Goal: Task Accomplishment & Management: Manage account settings

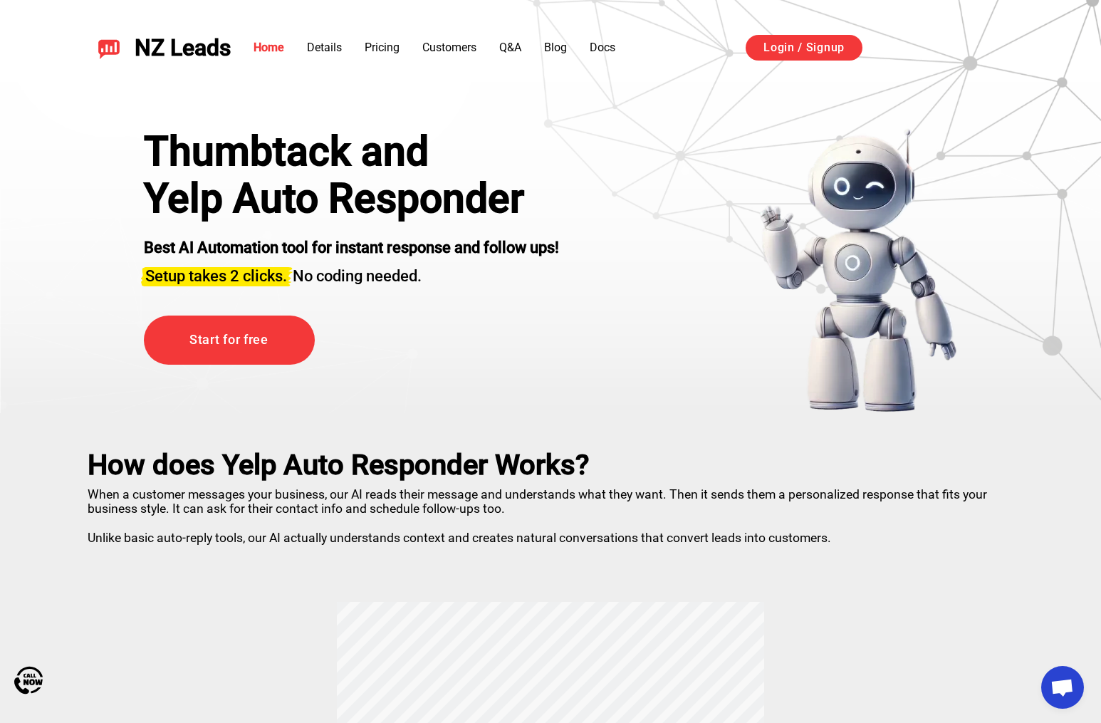
click at [488, 254] on strong "Best AI Automation tool for instant response and follow ups!" at bounding box center [351, 248] width 415 height 18
click at [284, 316] on link "Start for free" at bounding box center [229, 340] width 171 height 49
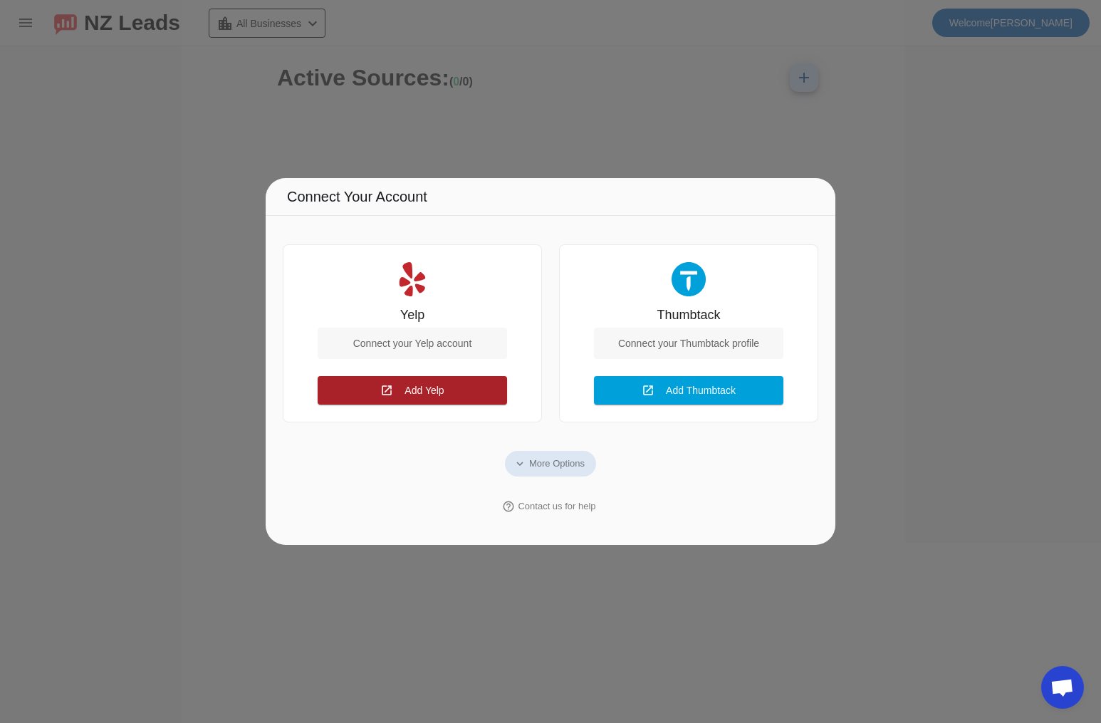
click at [417, 392] on span "Add Yelp" at bounding box center [424, 390] width 39 height 11
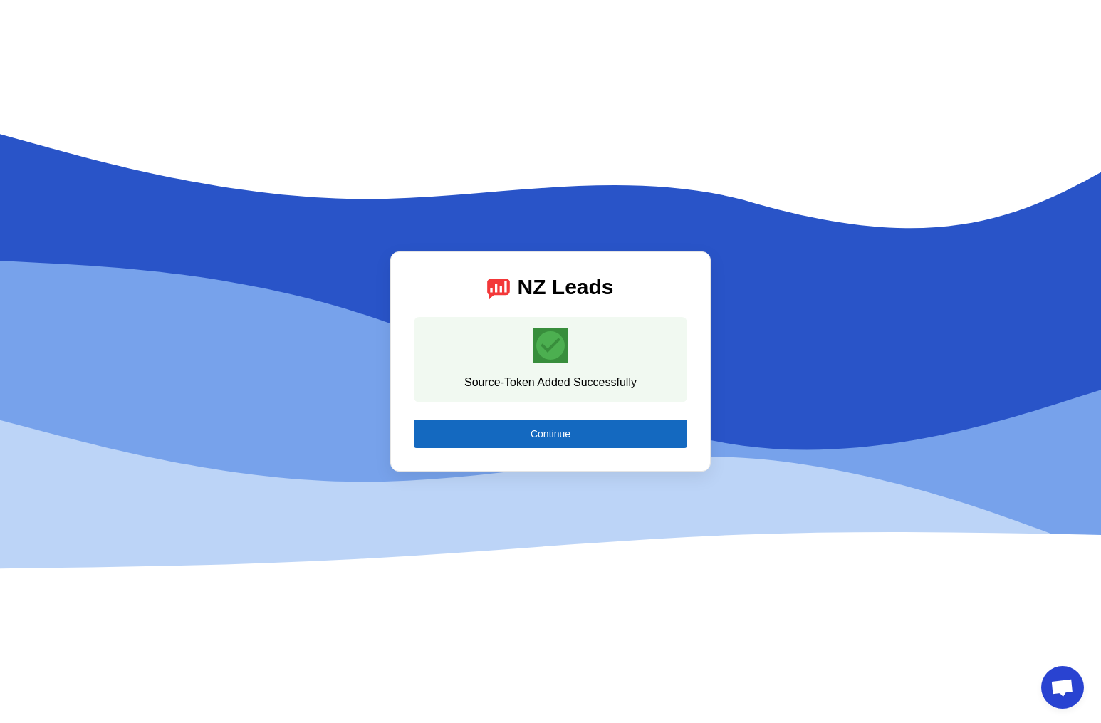
click at [595, 430] on span at bounding box center [551, 434] width 274 height 34
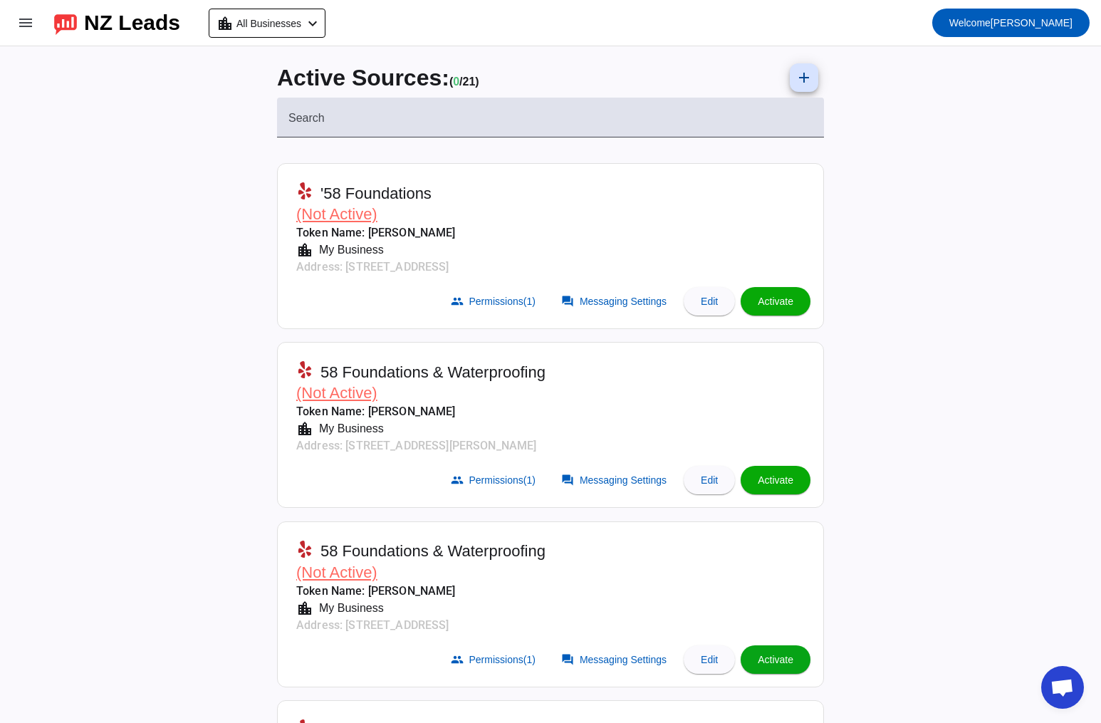
click at [782, 660] on span "Activate" at bounding box center [776, 659] width 36 height 11
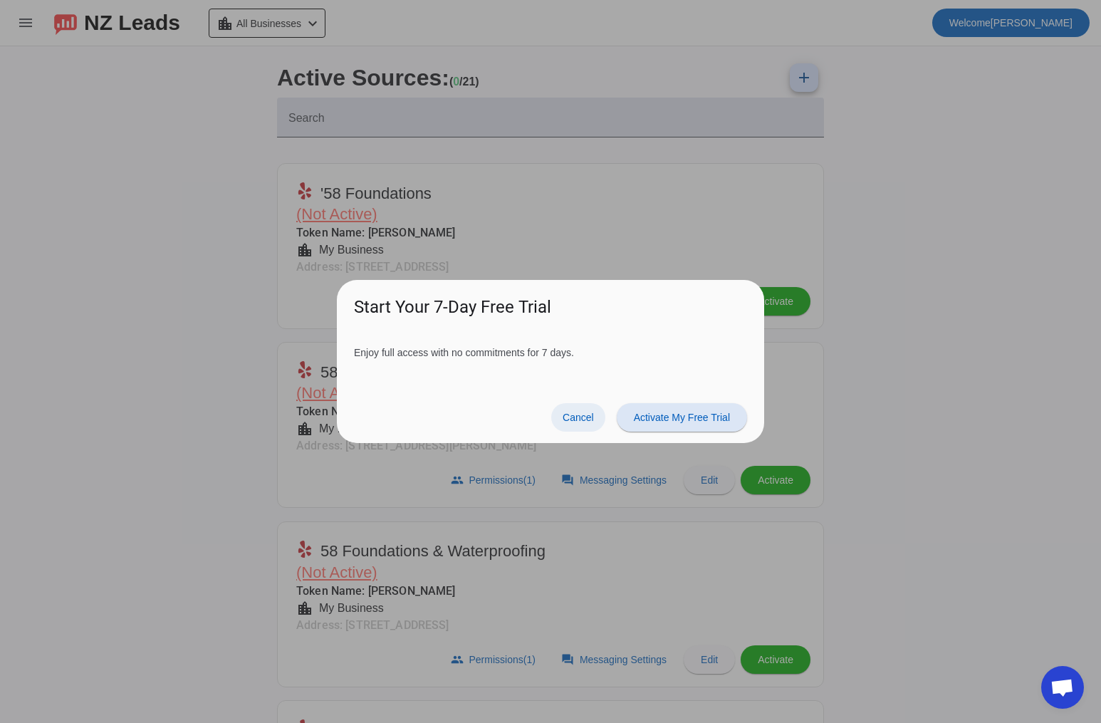
click at [573, 420] on span "Cancel" at bounding box center [578, 417] width 31 height 11
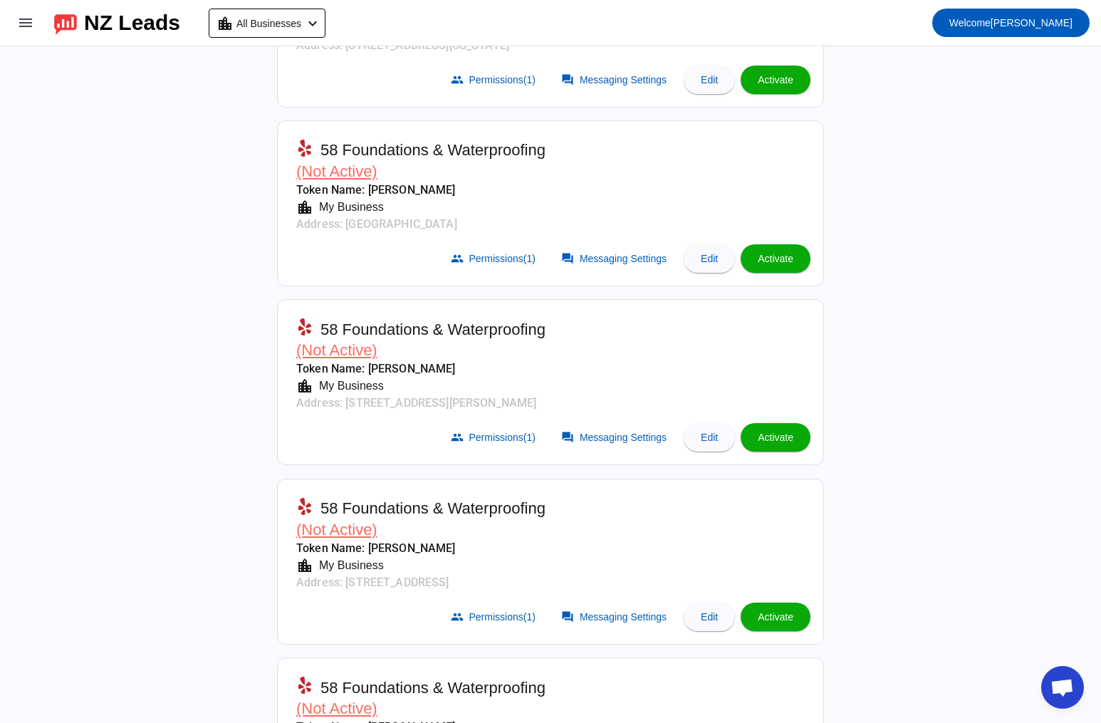
scroll to position [1048, 0]
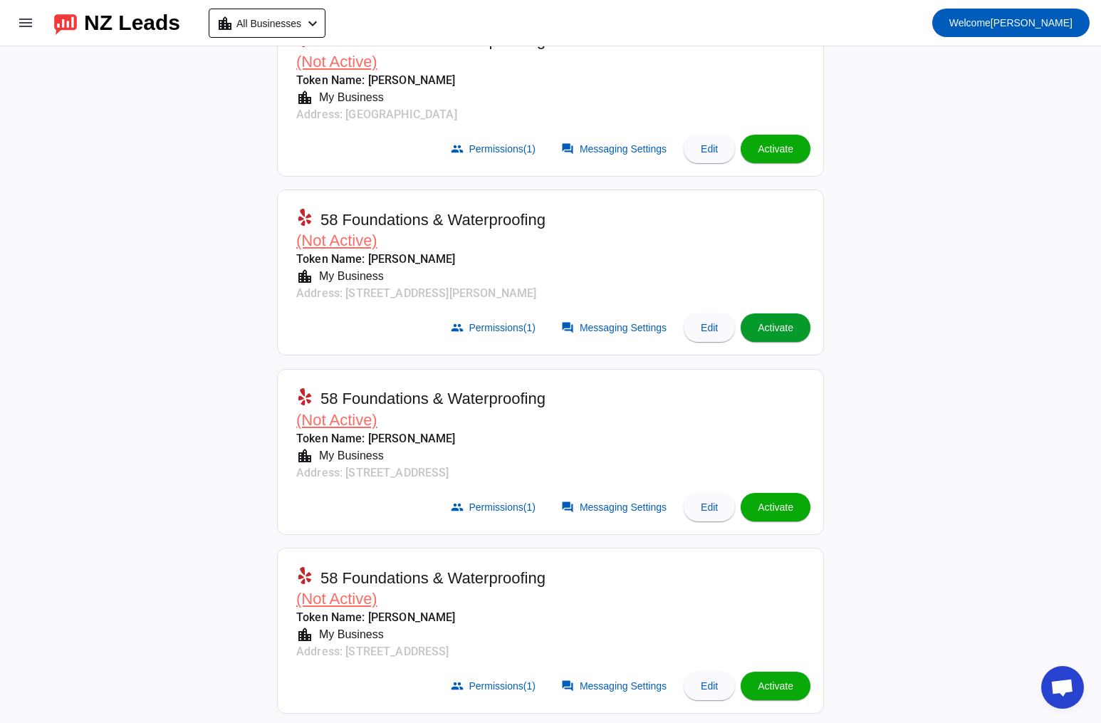
click at [783, 317] on span at bounding box center [776, 328] width 70 height 34
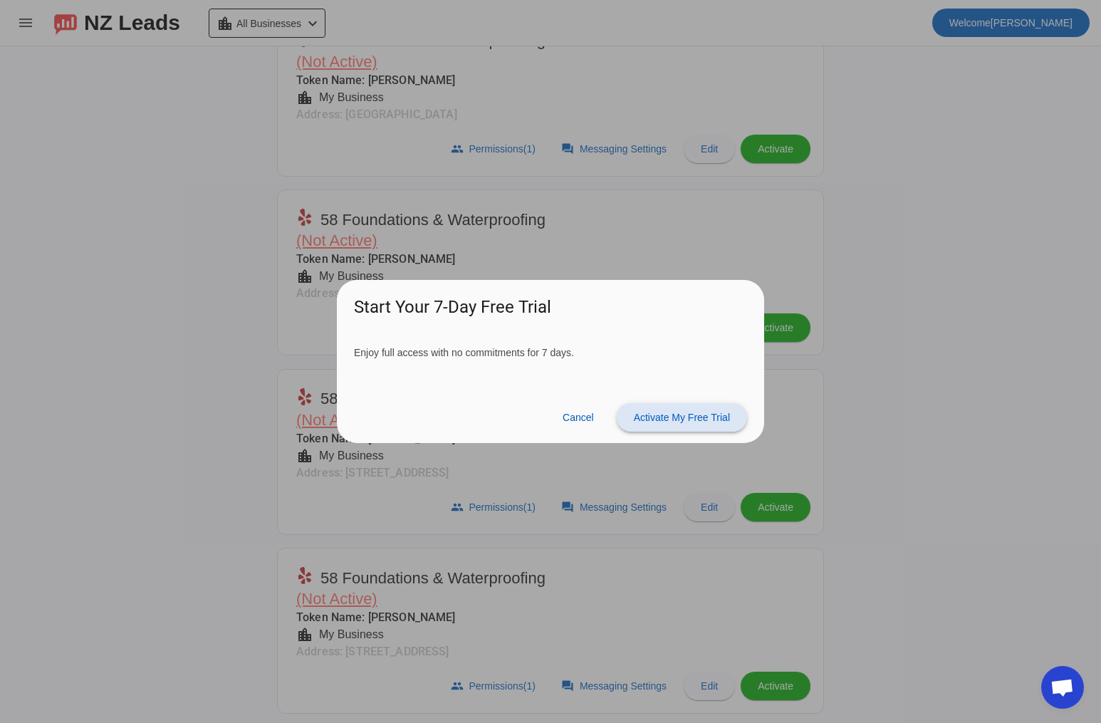
click at [672, 415] on span "Activate My Free Trial" at bounding box center [682, 417] width 96 height 11
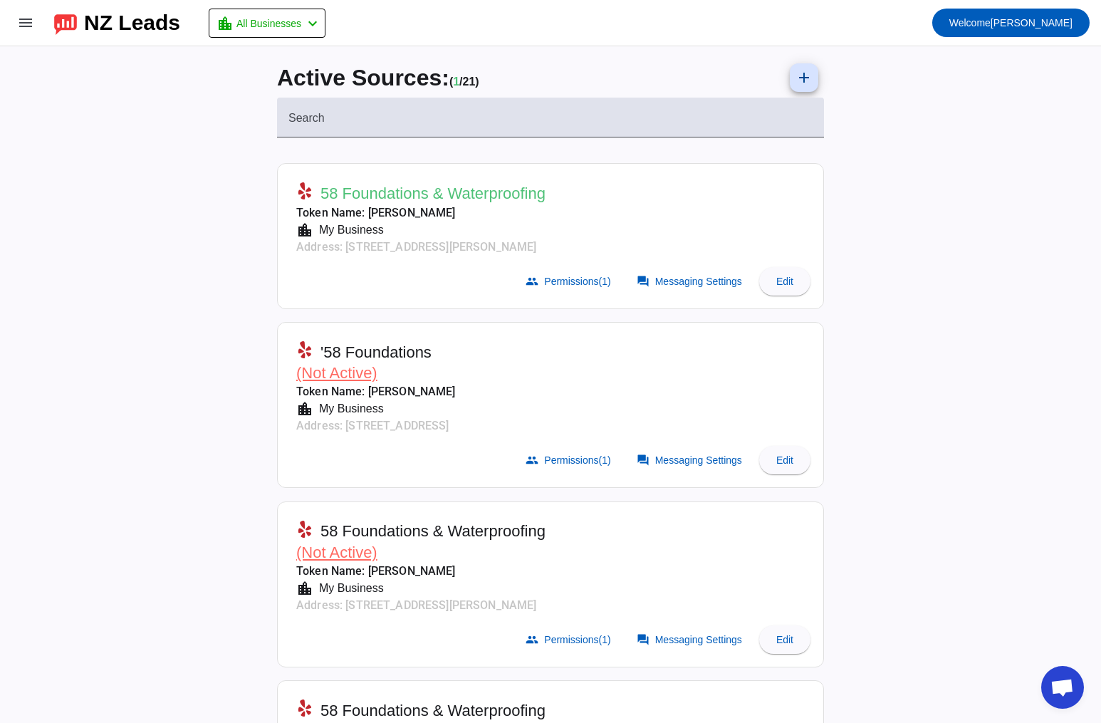
click at [495, 190] on span "58 Foundations & Waterproofing" at bounding box center [433, 194] width 225 height 20
click at [695, 287] on span at bounding box center [690, 281] width 125 height 28
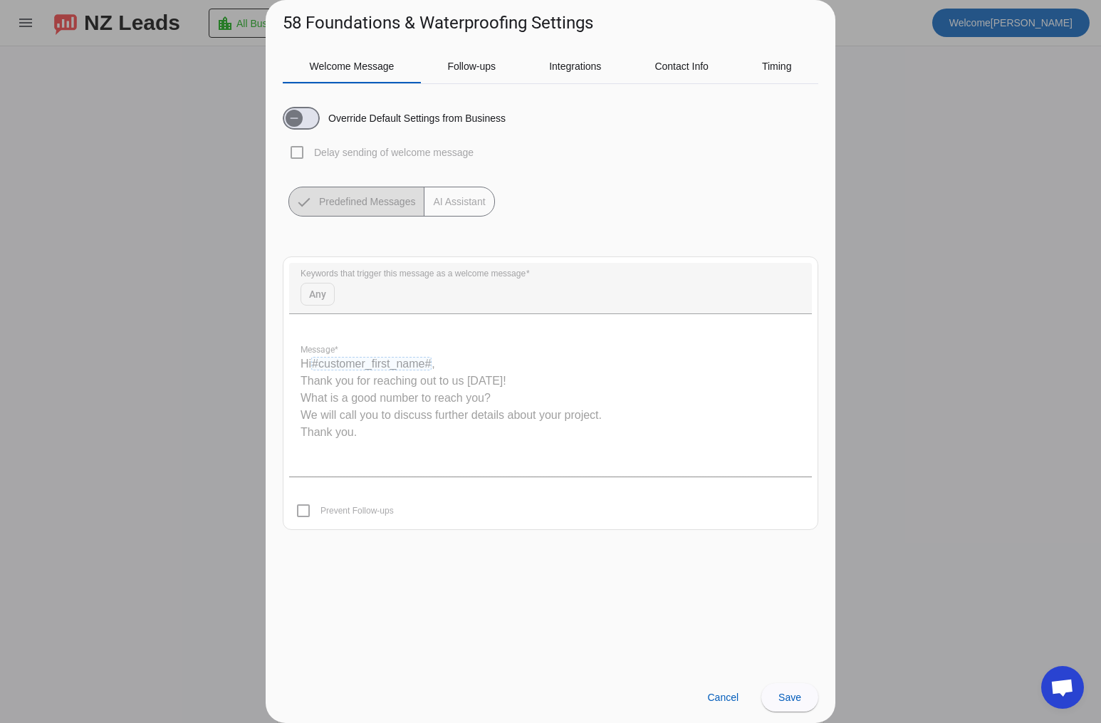
click at [514, 394] on quill-editor "Hi #customer_first_name# , Thank you for reaching out to us [DATE]! What is a g…" at bounding box center [550, 405] width 523 height 142
click at [385, 292] on mat-form-field "Keywords that trigger this message as a welcome message Any" at bounding box center [550, 296] width 523 height 66
click at [455, 53] on span "Follow-ups" at bounding box center [471, 66] width 48 height 34
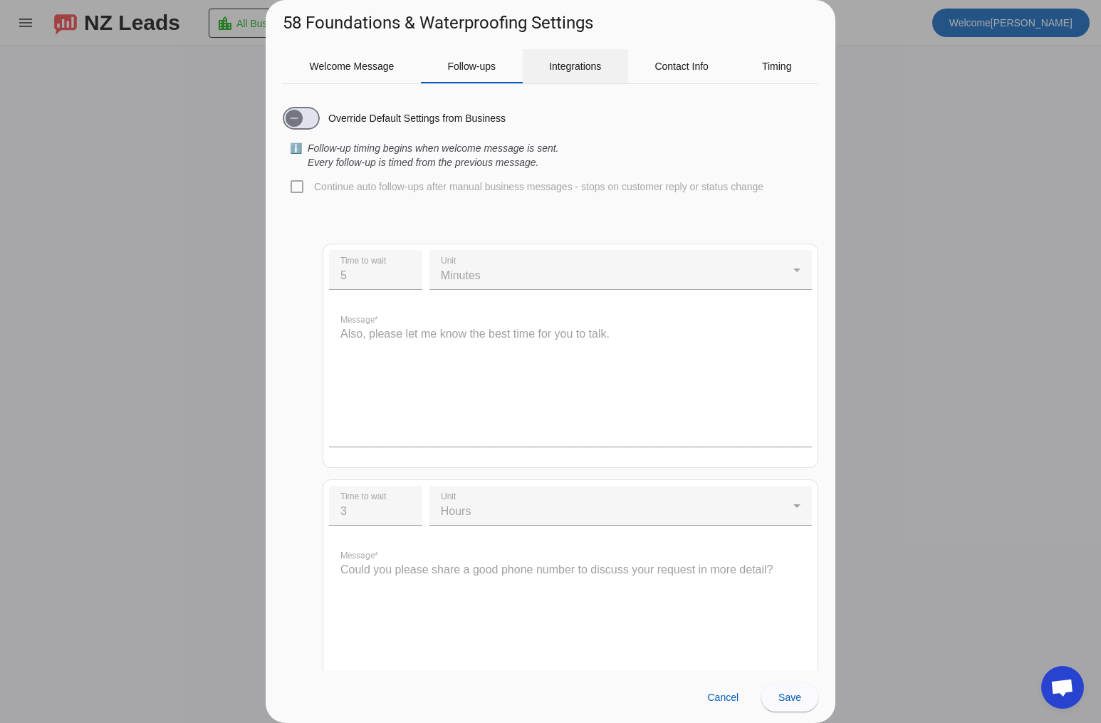
click at [572, 66] on span "Integrations" at bounding box center [575, 66] width 52 height 10
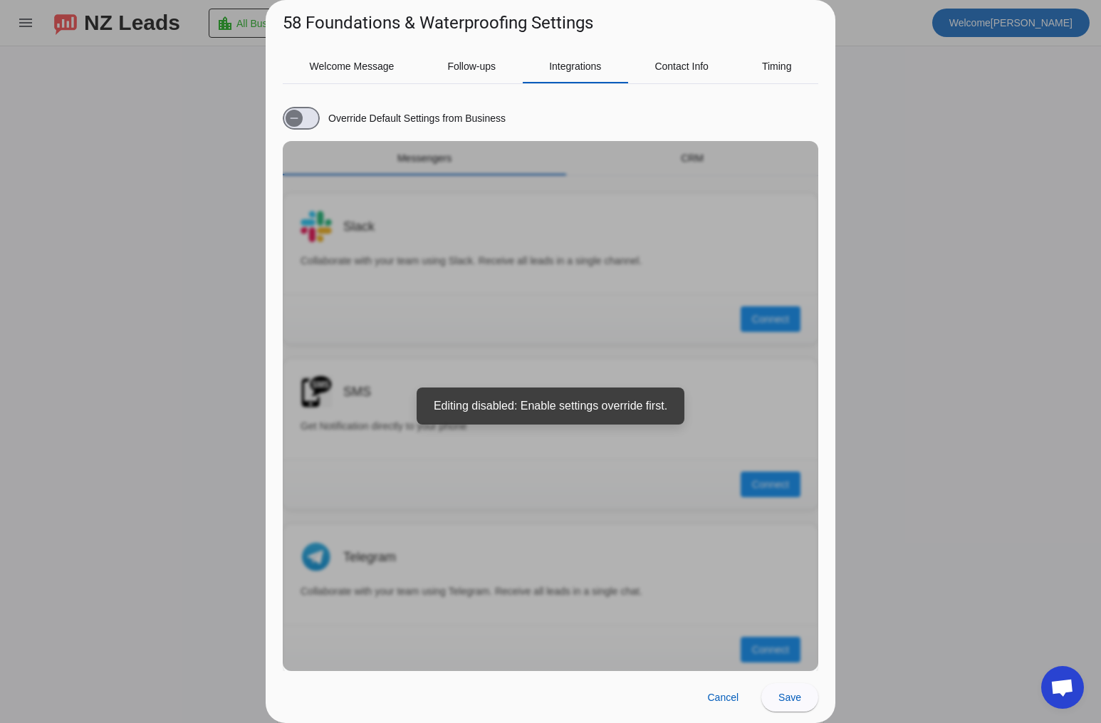
click at [540, 412] on div "Override Default Settings from Business Messengers CRM Slack Collaborate with y…" at bounding box center [551, 383] width 536 height 576
drag, startPoint x: 301, startPoint y: 120, endPoint x: 464, endPoint y: 287, distance: 234.2
click at [463, 284] on div "Override Default Settings from Business Messengers CRM Slack Collaborate with y…" at bounding box center [551, 383] width 536 height 576
click at [675, 64] on span "Contact Info" at bounding box center [682, 66] width 54 height 10
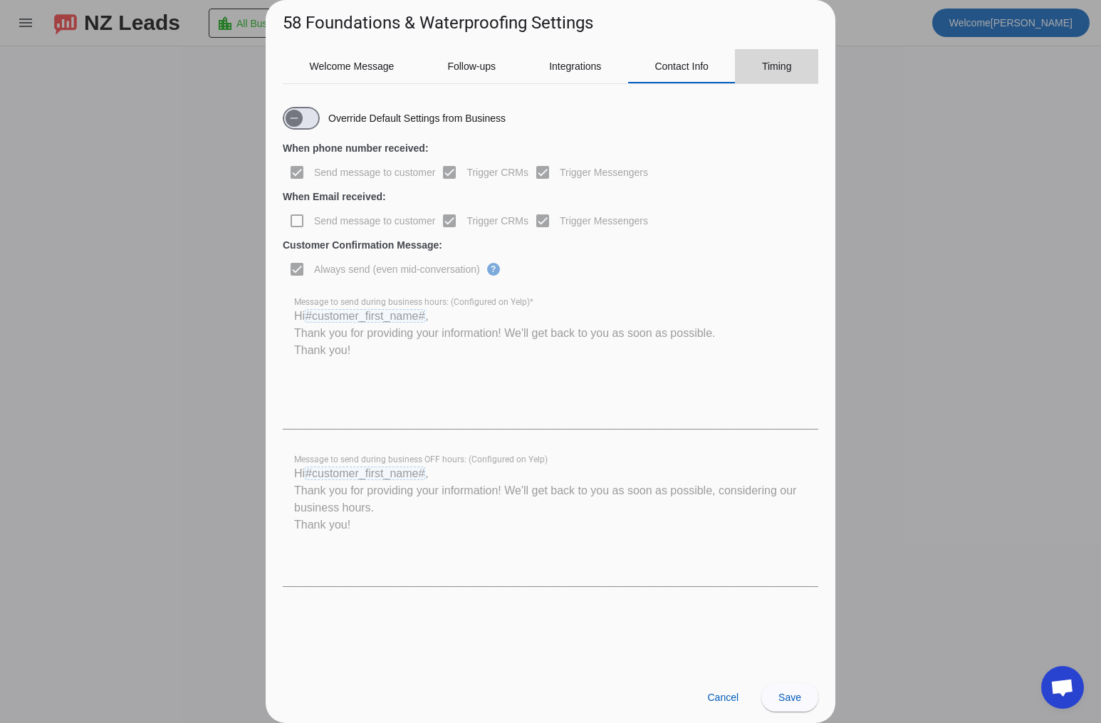
click at [784, 70] on span "Timing" at bounding box center [777, 66] width 30 height 10
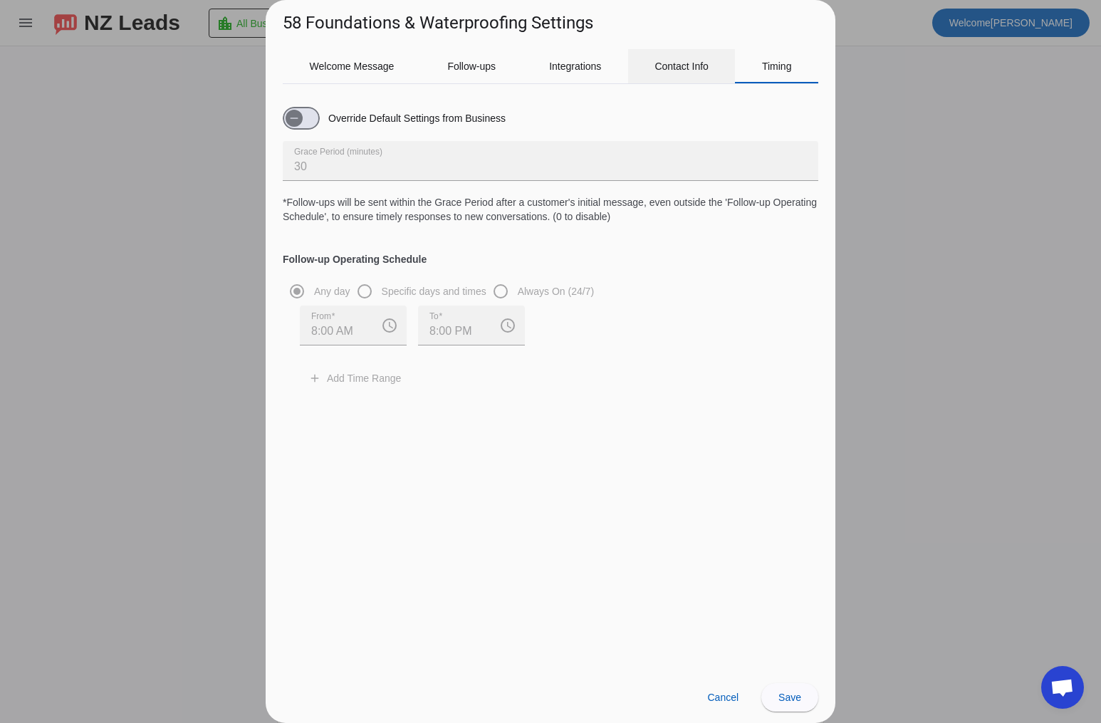
click at [655, 61] on span "Contact Info" at bounding box center [682, 66] width 54 height 10
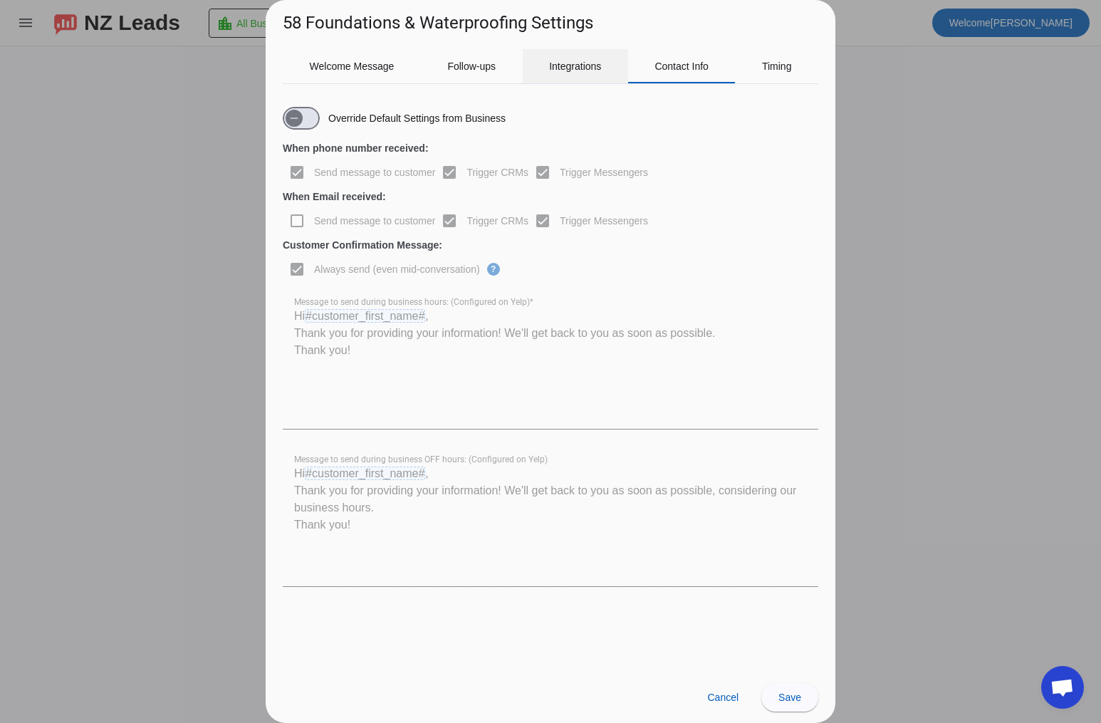
click at [598, 64] on span "Integrations" at bounding box center [575, 66] width 52 height 10
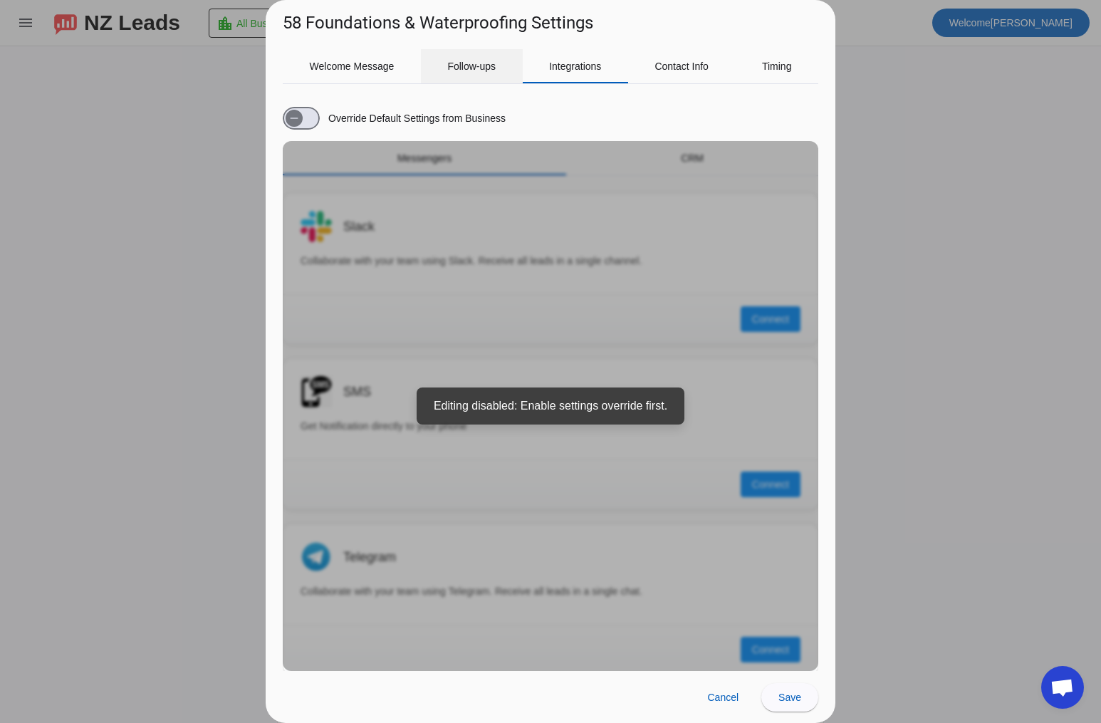
click at [500, 71] on div "Follow-ups" at bounding box center [472, 66] width 102 height 34
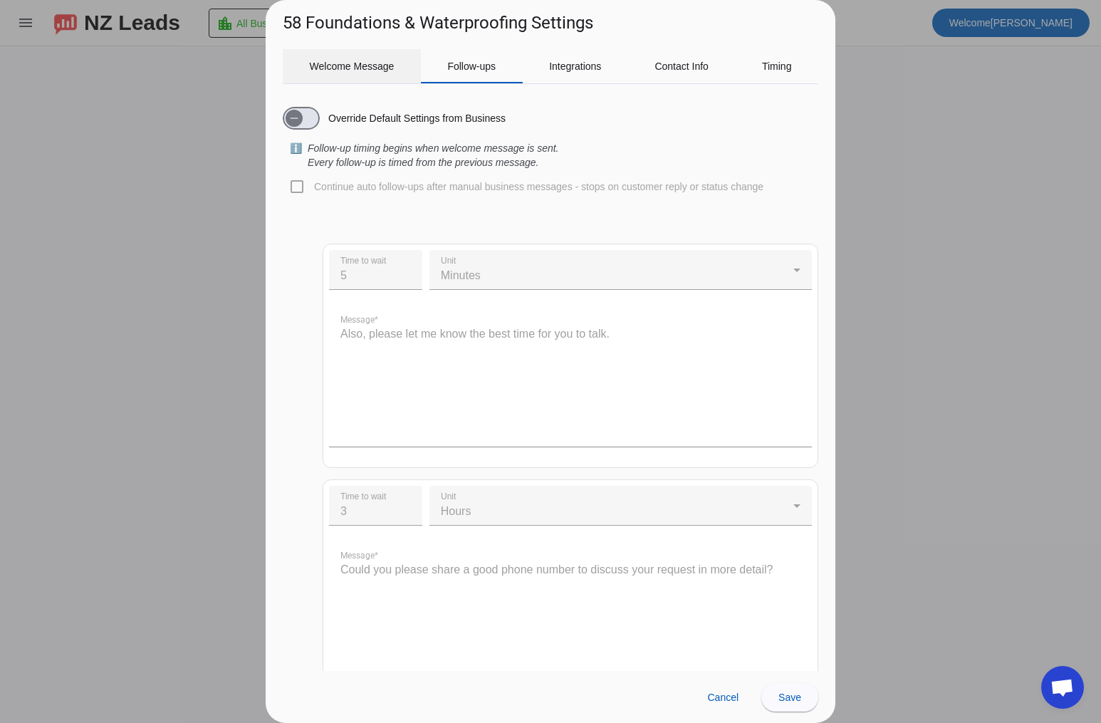
click at [359, 71] on span "Welcome Message" at bounding box center [352, 66] width 85 height 10
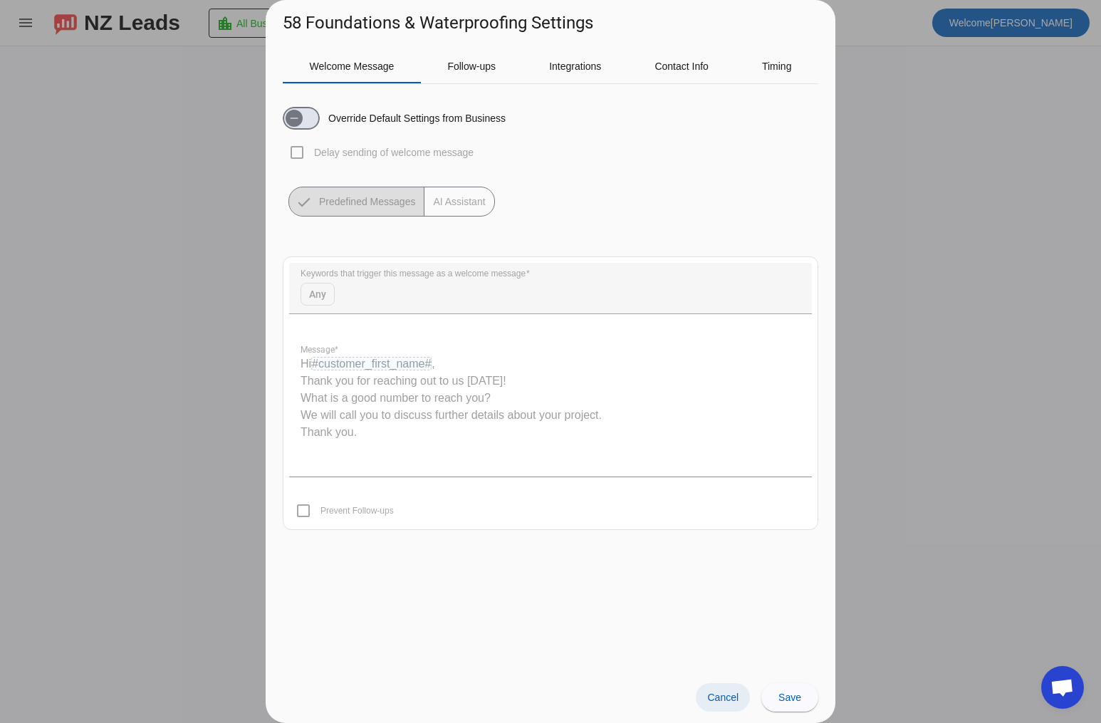
click at [731, 697] on span "Cancel" at bounding box center [722, 697] width 31 height 11
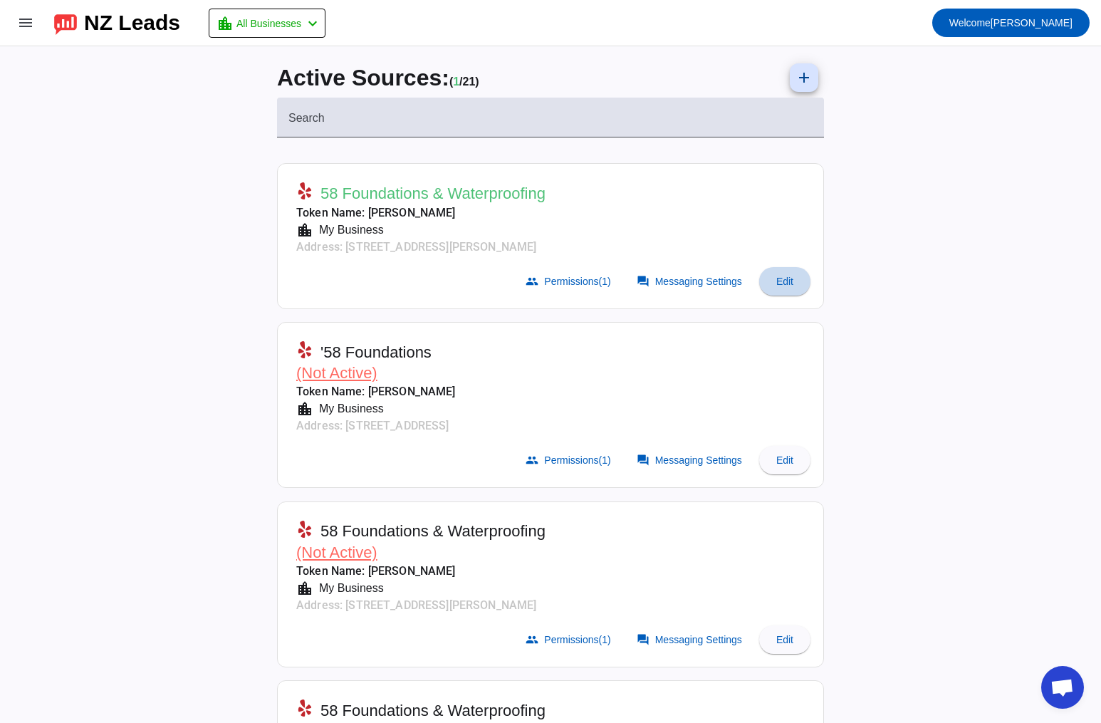
click at [781, 290] on span at bounding box center [784, 281] width 51 height 34
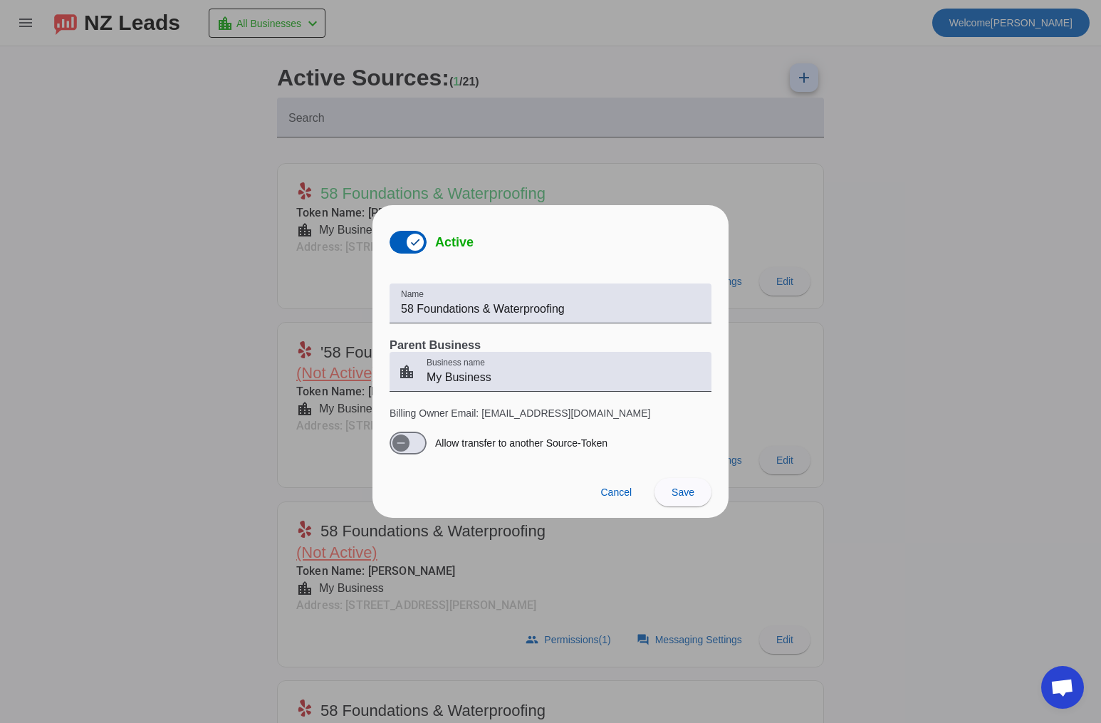
click at [756, 213] on div at bounding box center [550, 361] width 1101 height 723
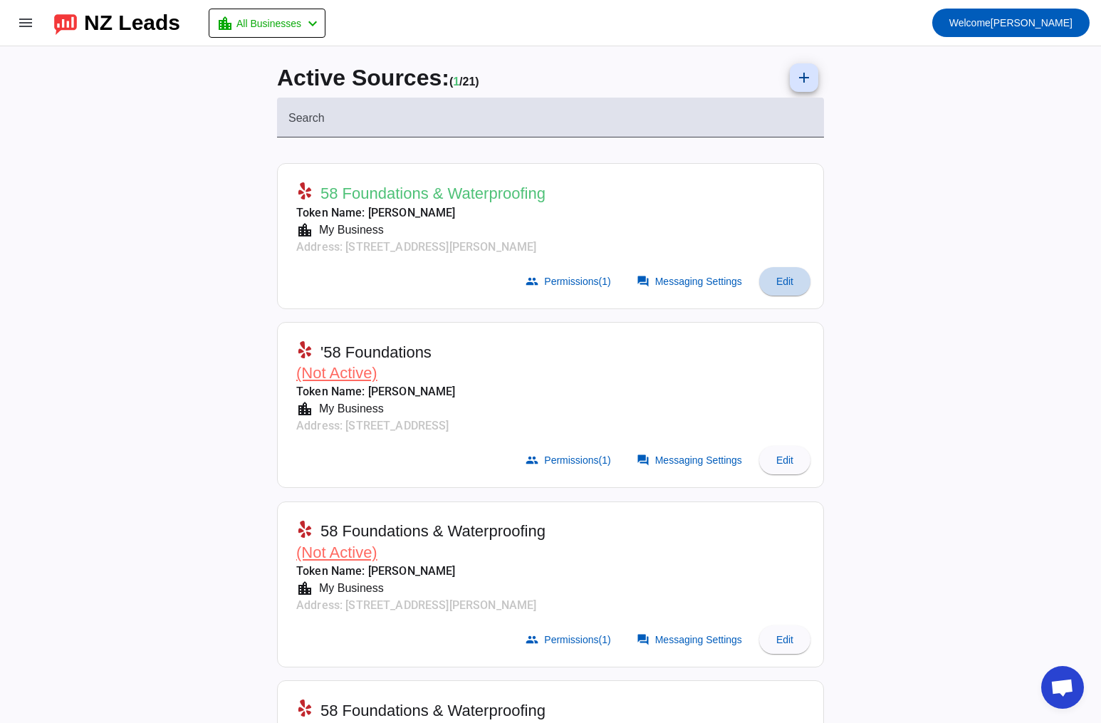
click at [805, 297] on span at bounding box center [784, 281] width 51 height 34
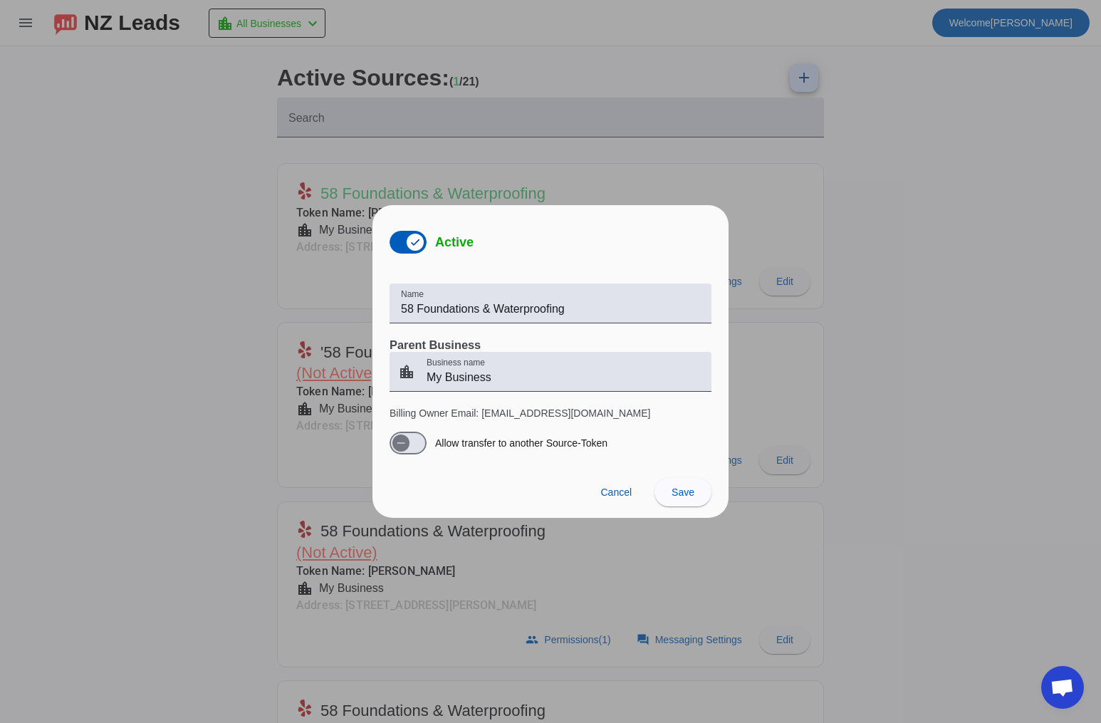
click at [781, 224] on div at bounding box center [550, 361] width 1101 height 723
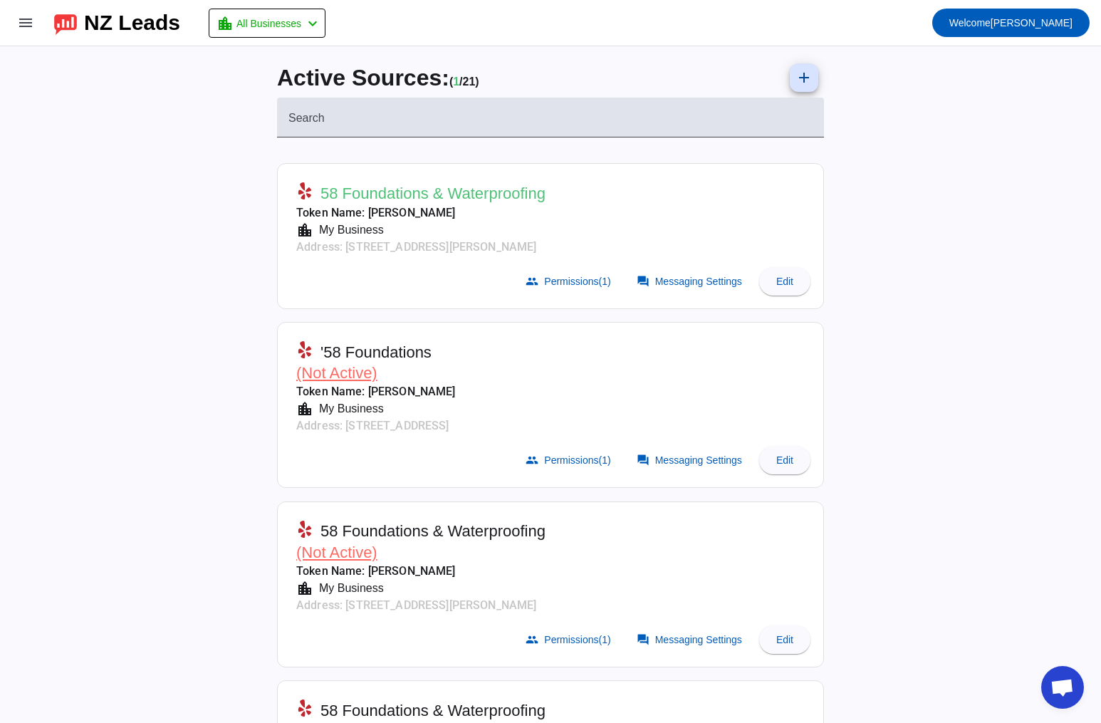
click at [404, 282] on mat-card-actions "group Permissions (1) forum Messaging Settings Edit" at bounding box center [550, 281] width 531 height 40
click at [570, 286] on span "Permissions (1)" at bounding box center [577, 281] width 66 height 11
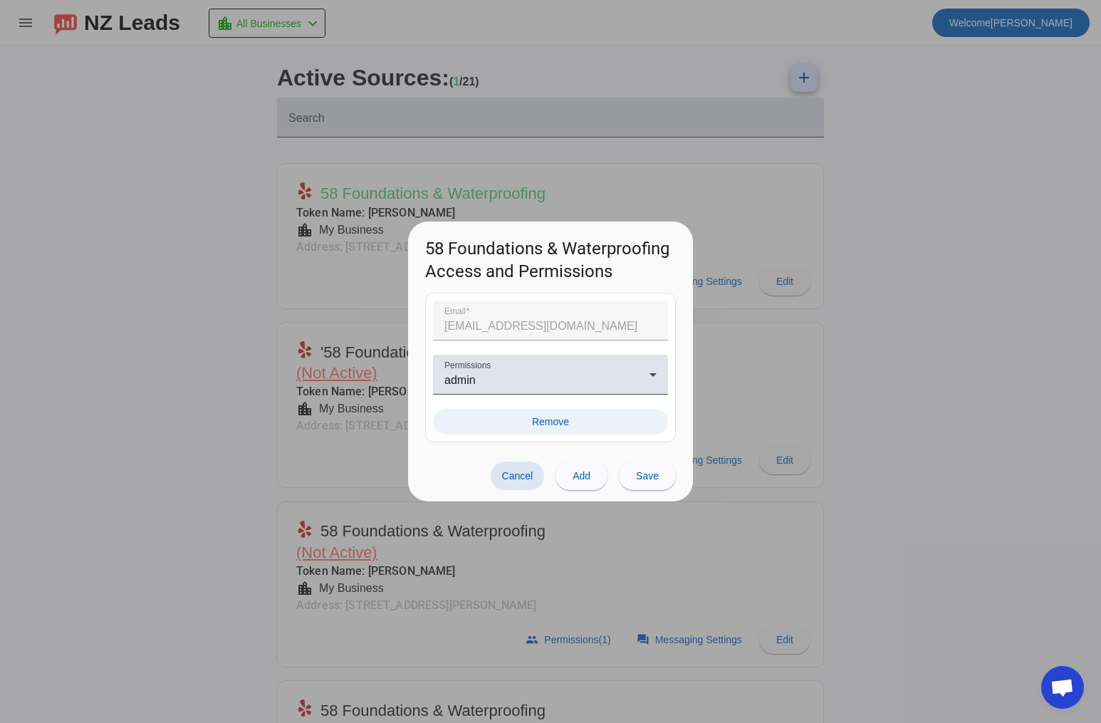
click at [556, 420] on span "Remove" at bounding box center [550, 422] width 37 height 14
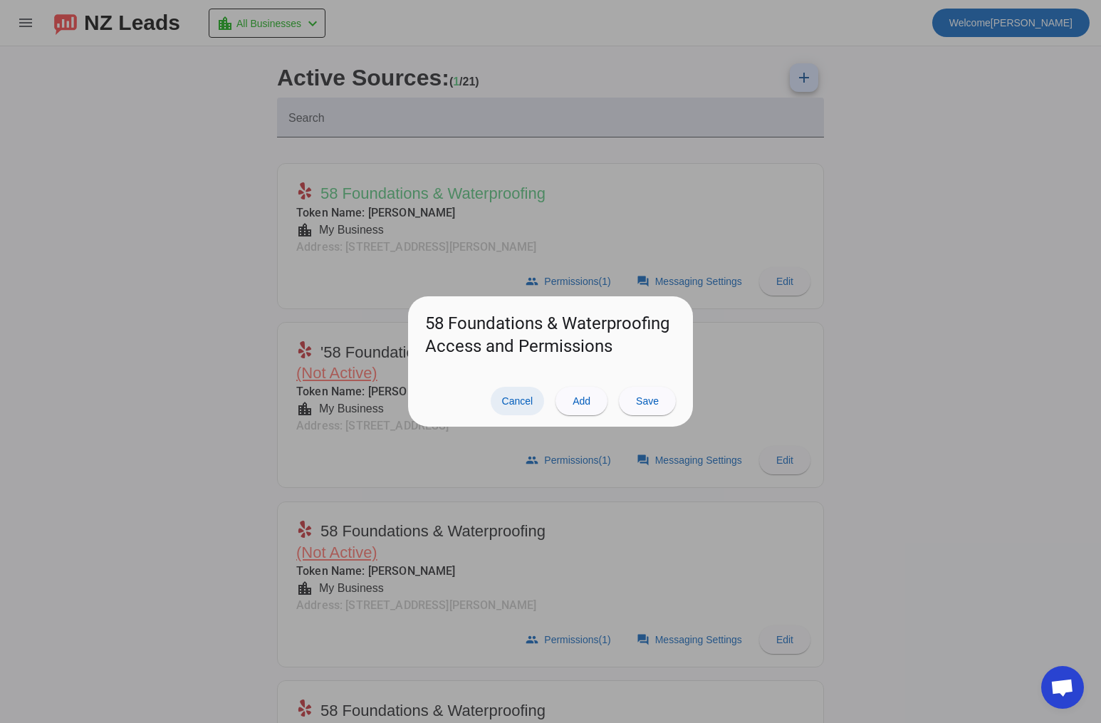
click at [514, 396] on span "Cancel" at bounding box center [517, 400] width 31 height 11
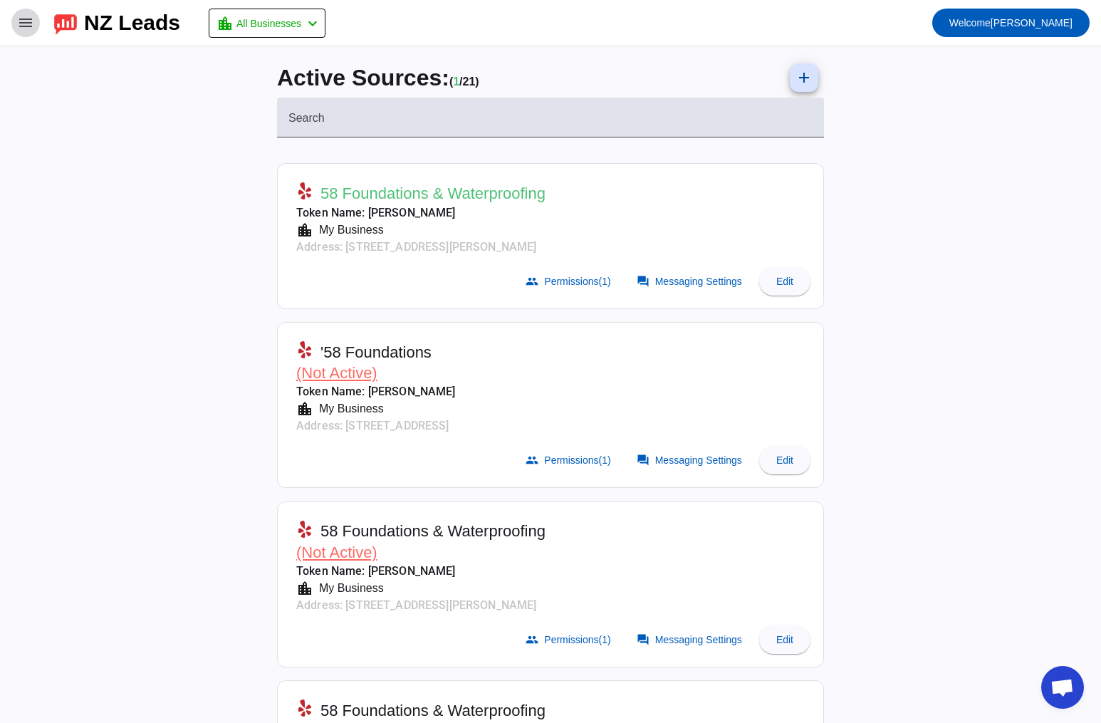
click at [21, 31] on mat-icon "menu" at bounding box center [25, 22] width 17 height 17
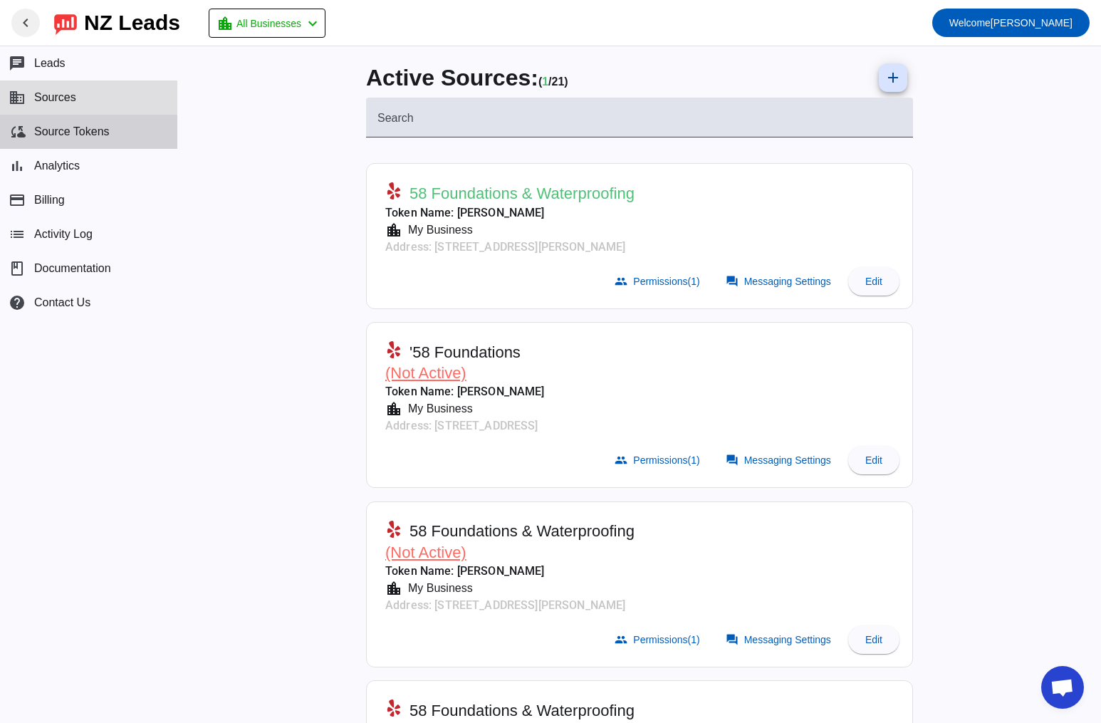
click at [66, 140] on button "cloud_sync Source Tokens" at bounding box center [88, 132] width 177 height 34
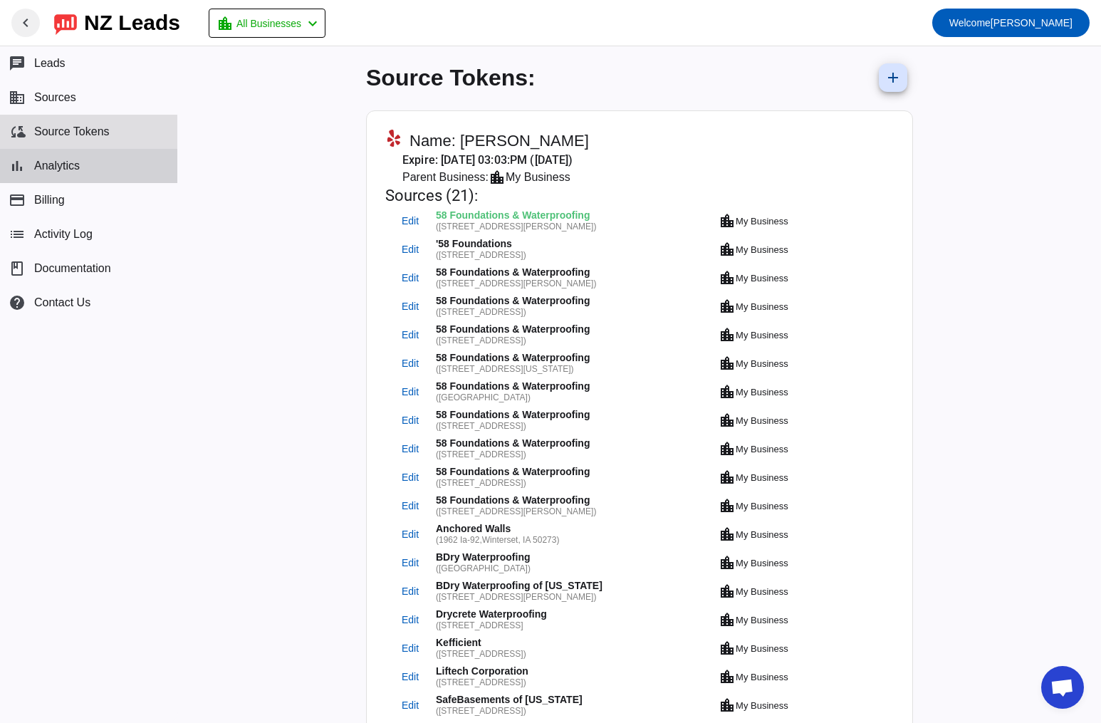
click at [72, 160] on span "Analytics" at bounding box center [57, 166] width 46 height 13
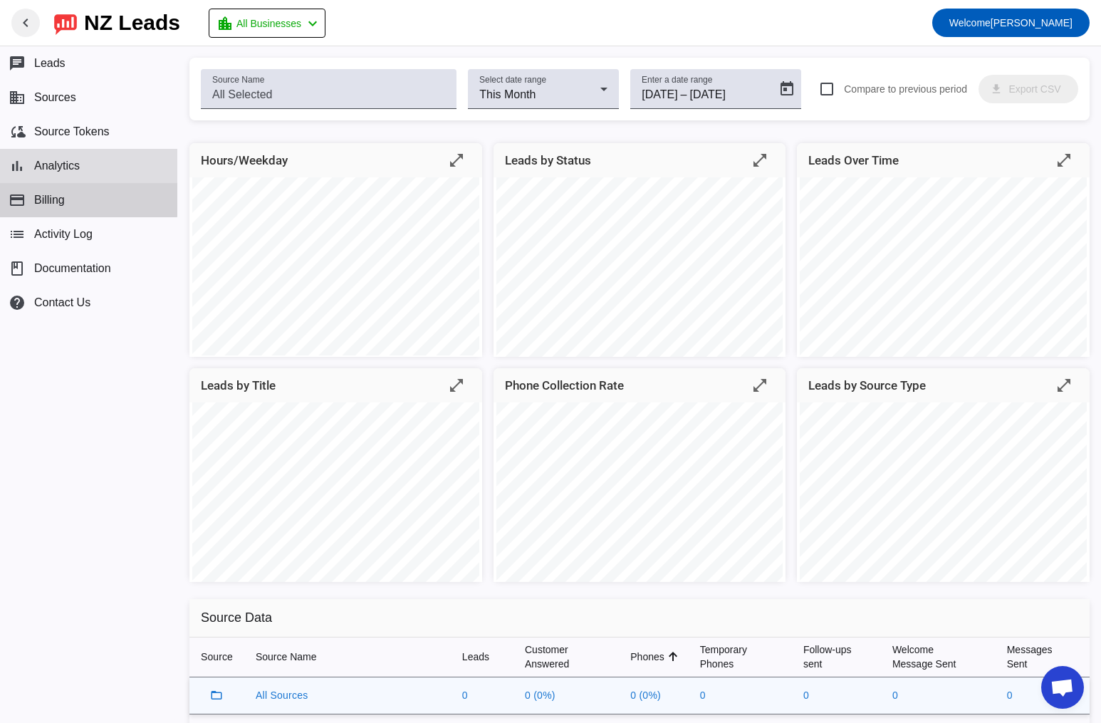
click at [78, 192] on button "payment Billing" at bounding box center [88, 200] width 177 height 34
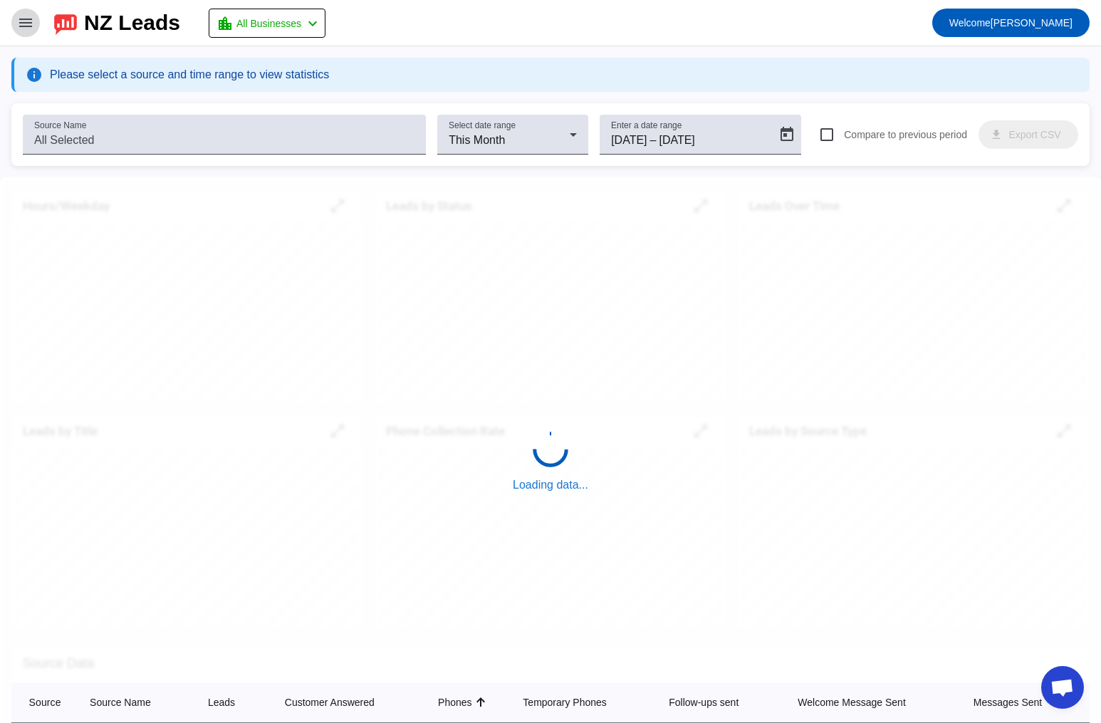
click at [35, 32] on span at bounding box center [26, 23] width 34 height 34
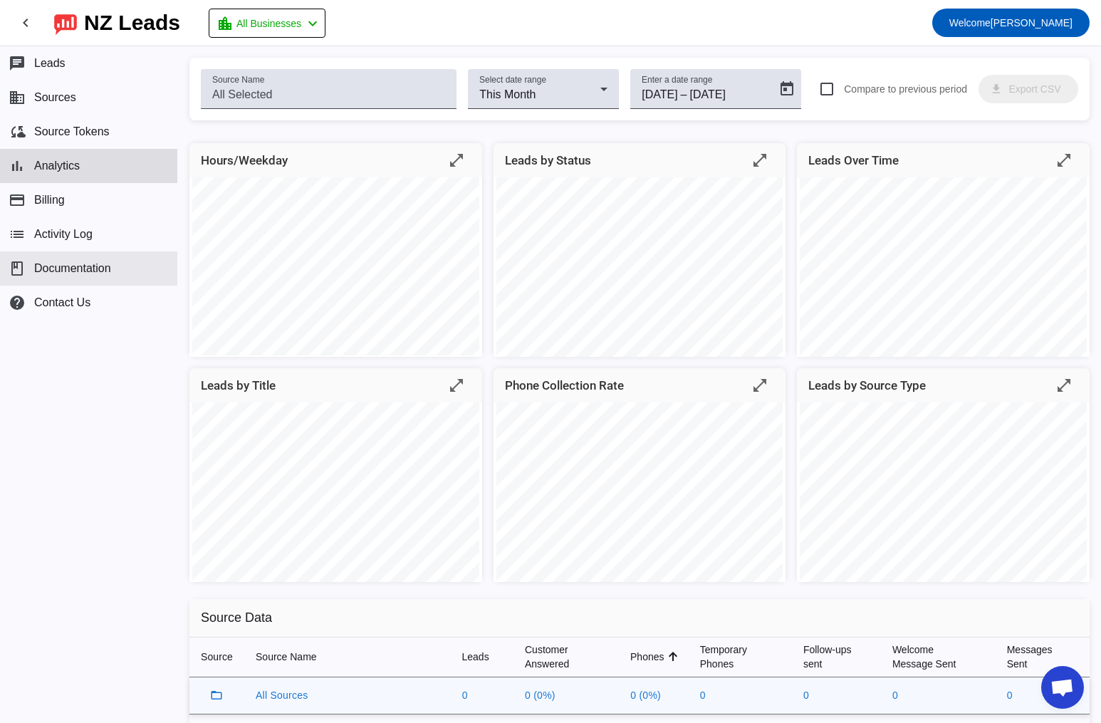
click at [95, 264] on span "Documentation" at bounding box center [72, 268] width 77 height 13
click at [57, 93] on span "Sources" at bounding box center [55, 97] width 42 height 13
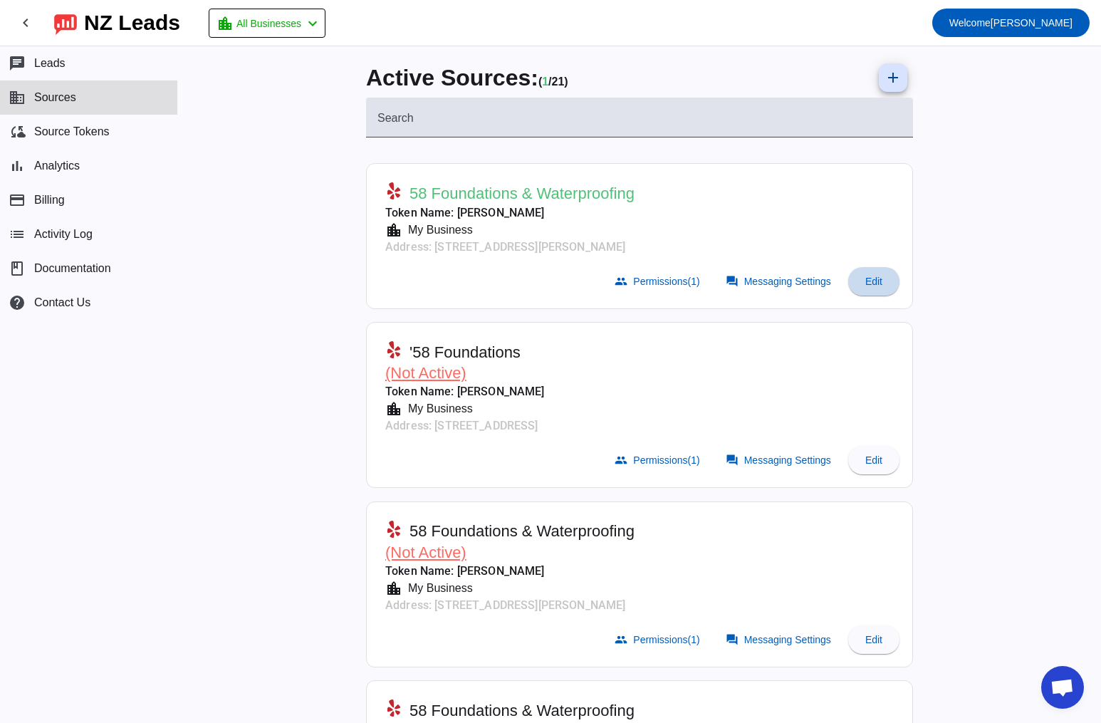
click at [865, 279] on span "Edit" at bounding box center [873, 281] width 17 height 11
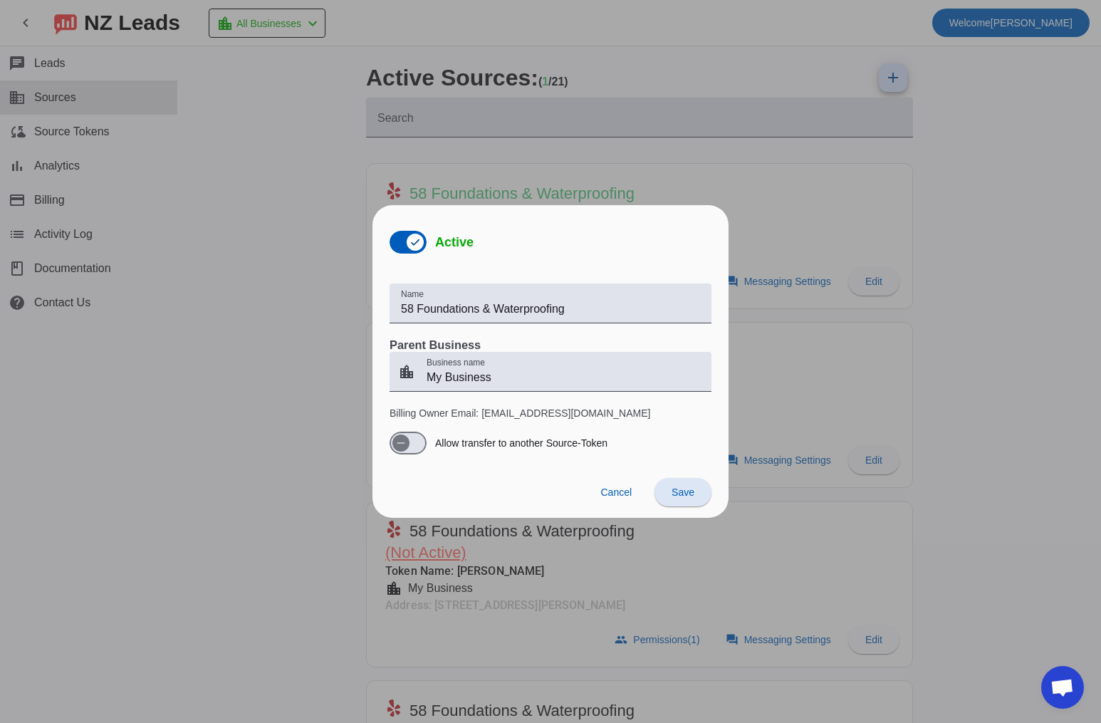
click at [927, 250] on div at bounding box center [550, 361] width 1101 height 723
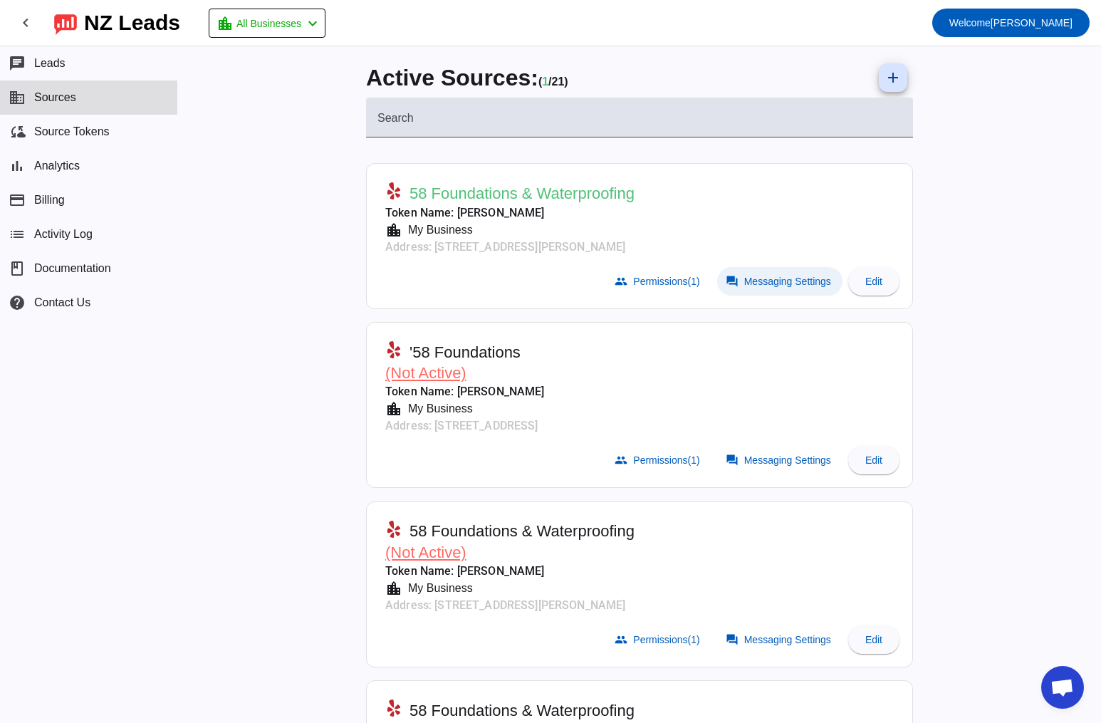
click at [771, 272] on span at bounding box center [779, 281] width 125 height 28
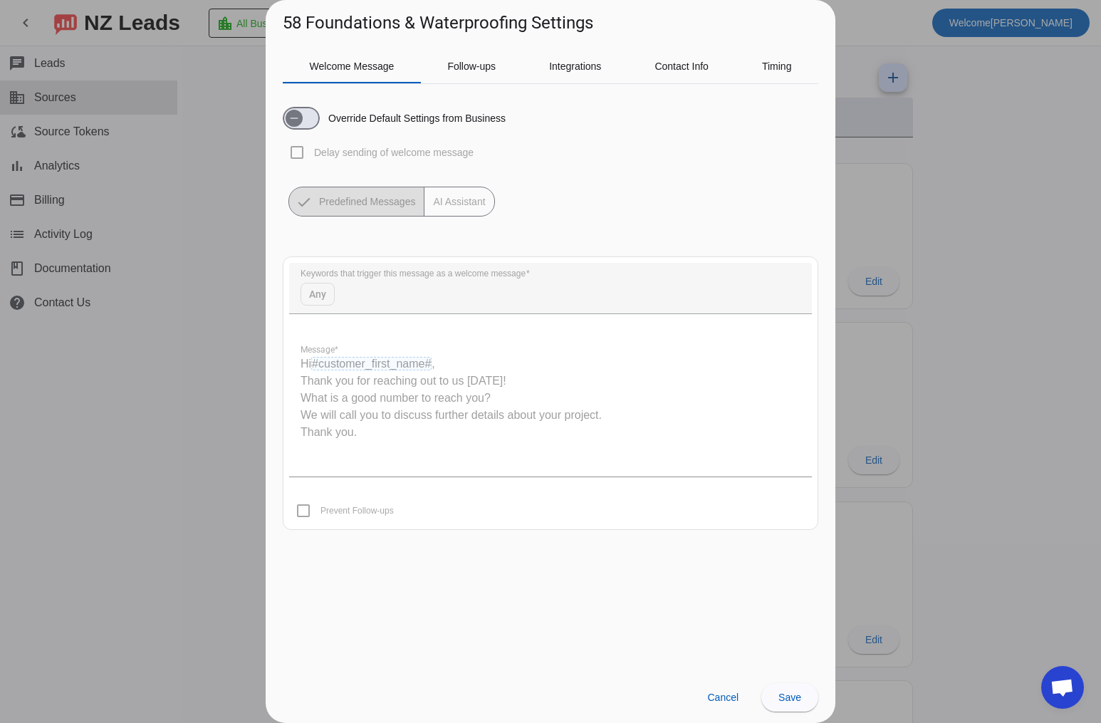
click at [383, 404] on quill-editor "Hi #customer_first_name# , Thank you for reaching out to us today! What is a go…" at bounding box center [550, 405] width 523 height 142
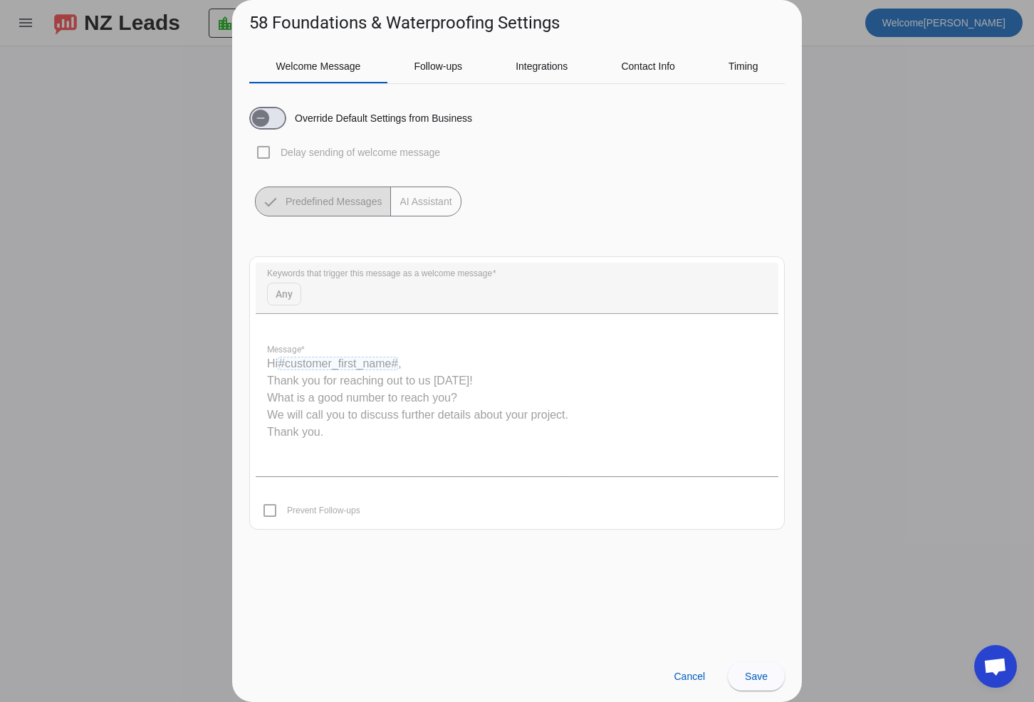
click at [829, 132] on div at bounding box center [517, 351] width 1034 height 702
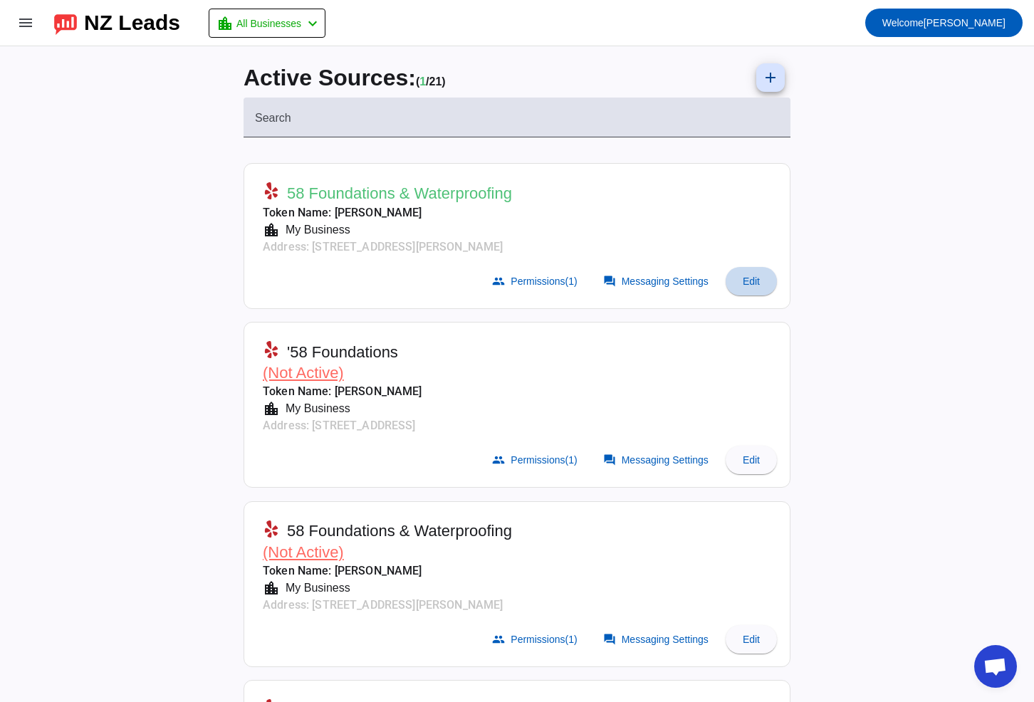
click at [741, 276] on span at bounding box center [751, 281] width 51 height 34
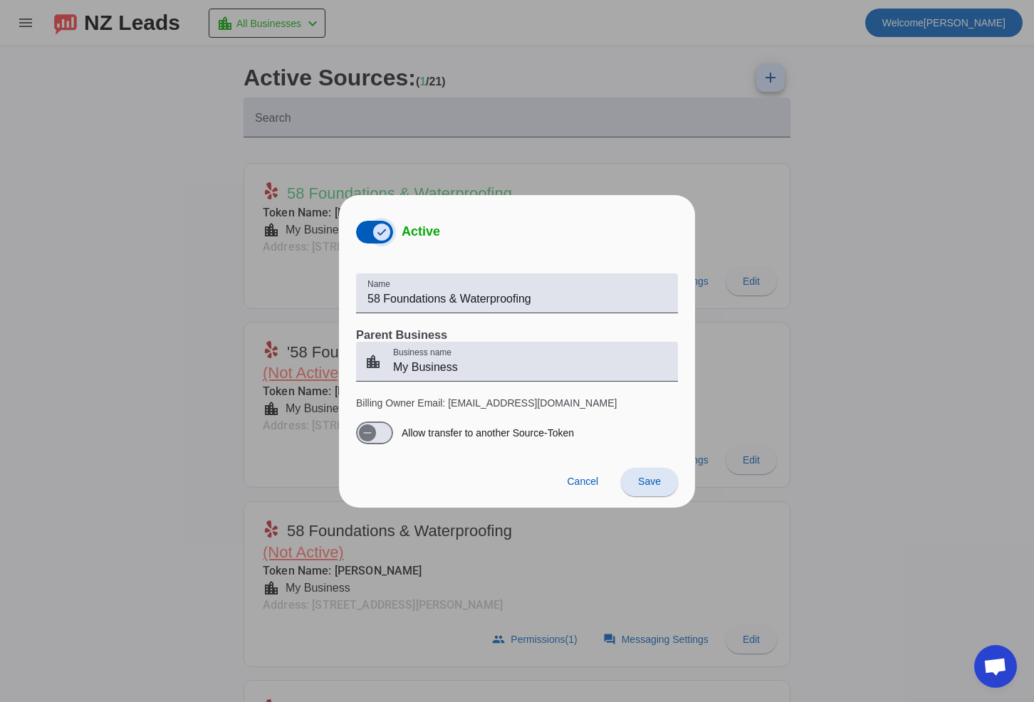
click at [379, 236] on icon "button" at bounding box center [381, 232] width 11 height 11
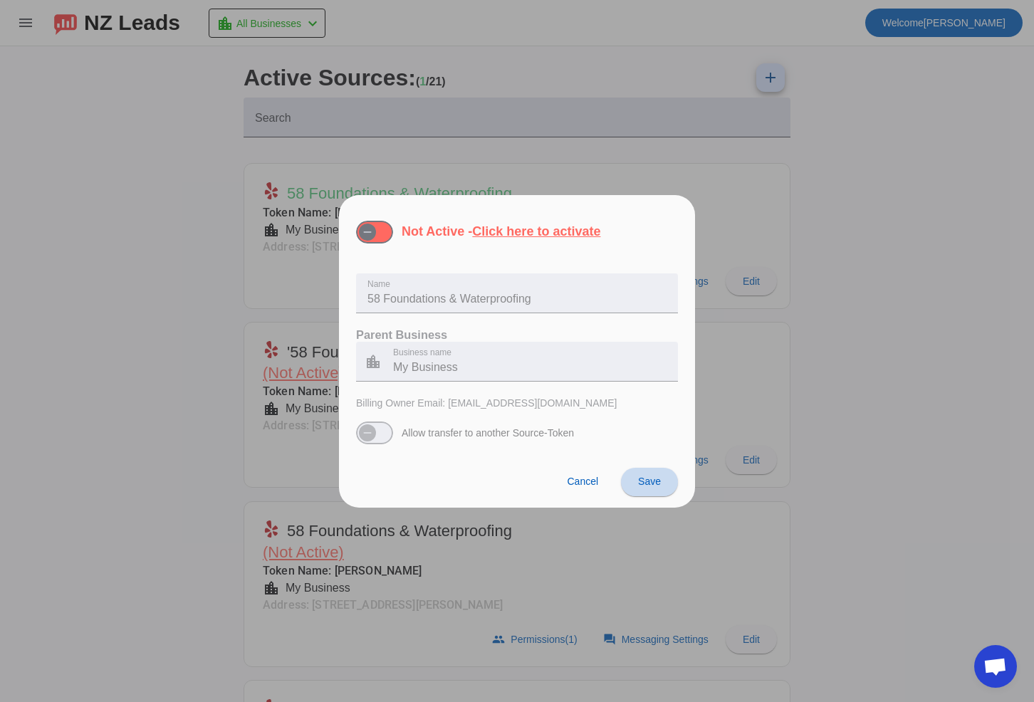
click at [655, 478] on span "Save" at bounding box center [649, 481] width 23 height 11
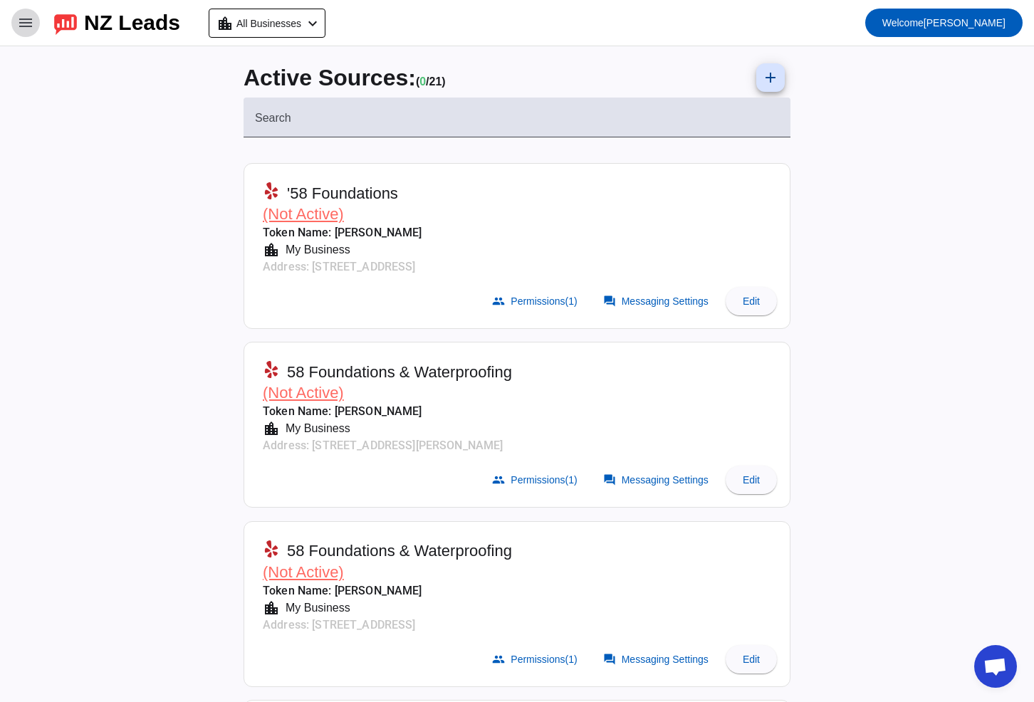
click at [41, 26] on span at bounding box center [26, 23] width 34 height 34
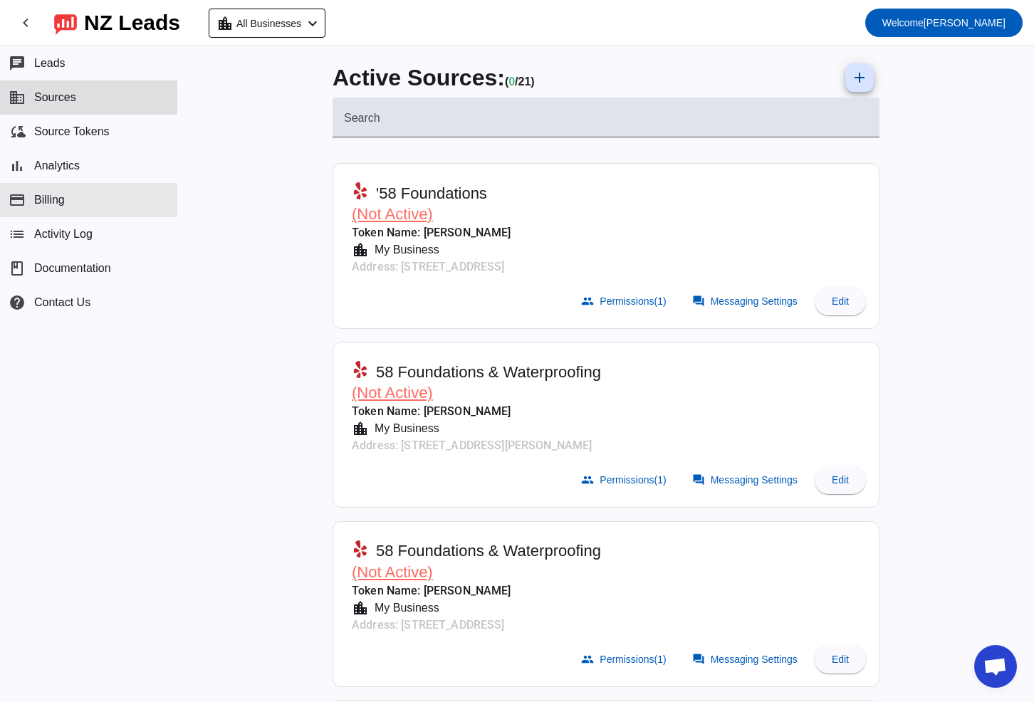
click at [68, 203] on button "payment Billing" at bounding box center [88, 200] width 177 height 34
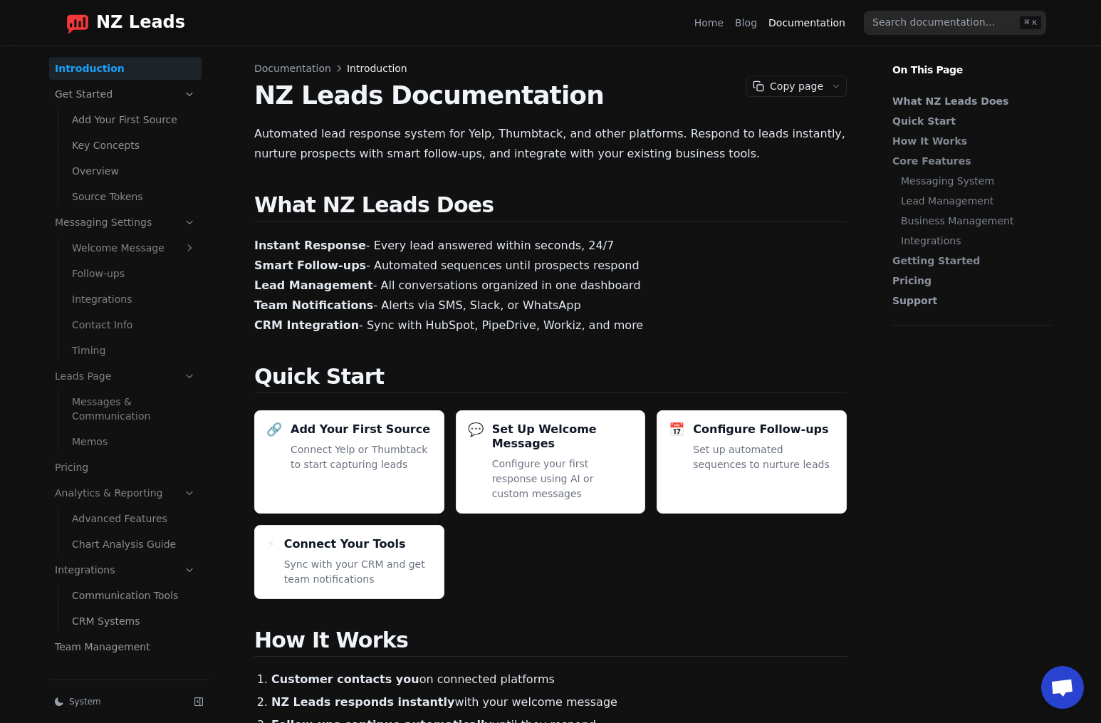
click at [137, 615] on link "CRM Systems" at bounding box center [133, 621] width 135 height 23
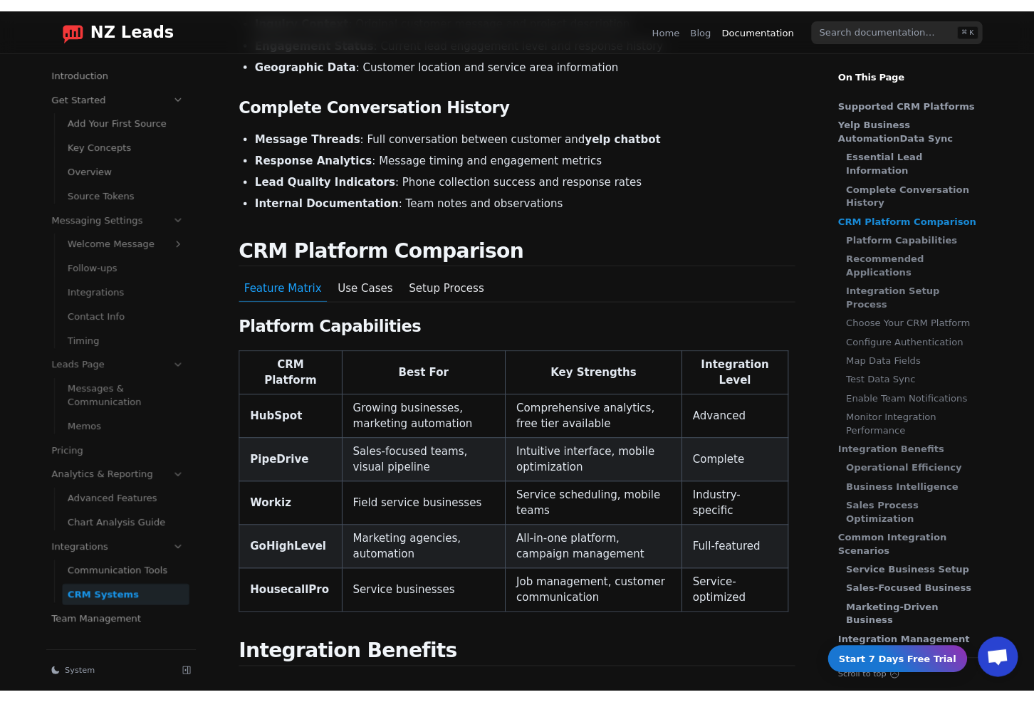
scroll to position [737, 0]
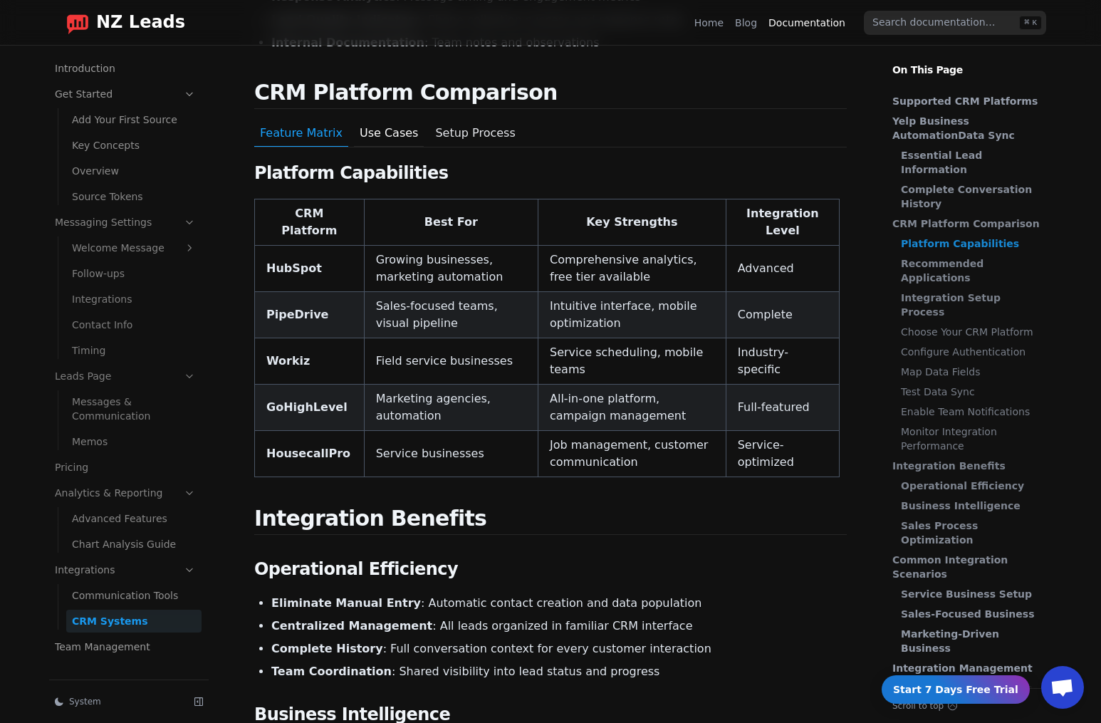
click at [380, 120] on button "Use Cases" at bounding box center [389, 133] width 70 height 27
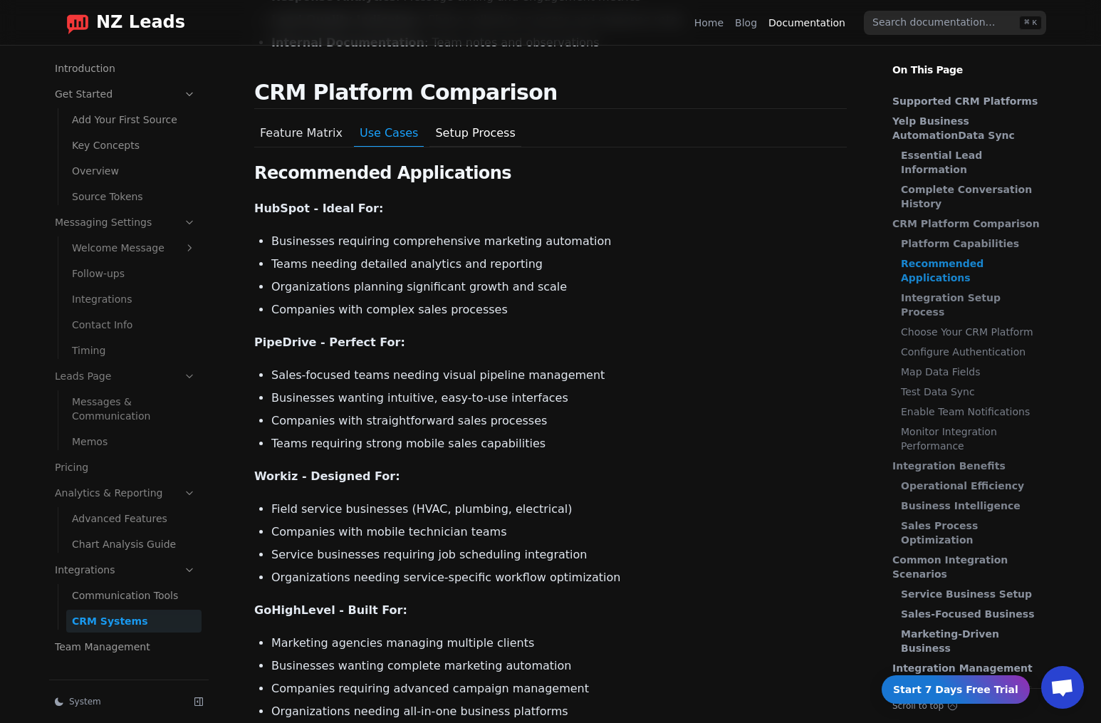
click at [467, 120] on button "Setup Process" at bounding box center [475, 133] width 91 height 27
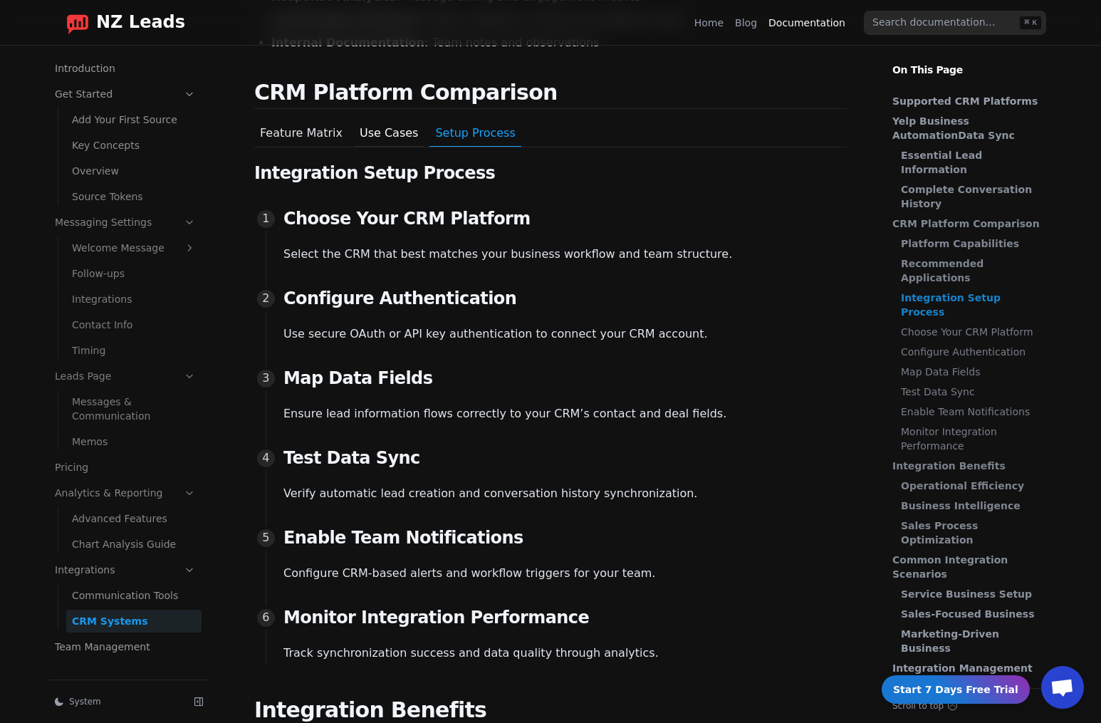
click at [400, 120] on button "Use Cases" at bounding box center [389, 133] width 70 height 27
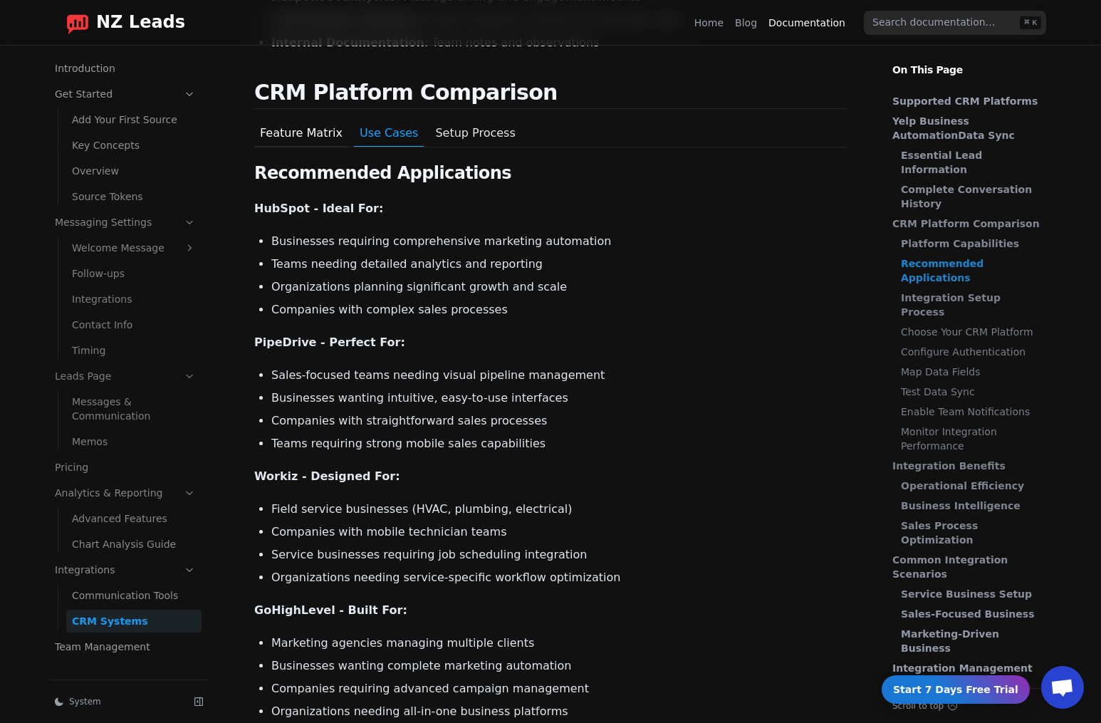
click at [301, 123] on button "Feature Matrix" at bounding box center [301, 133] width 94 height 27
